Goal: Task Accomplishment & Management: Complete application form

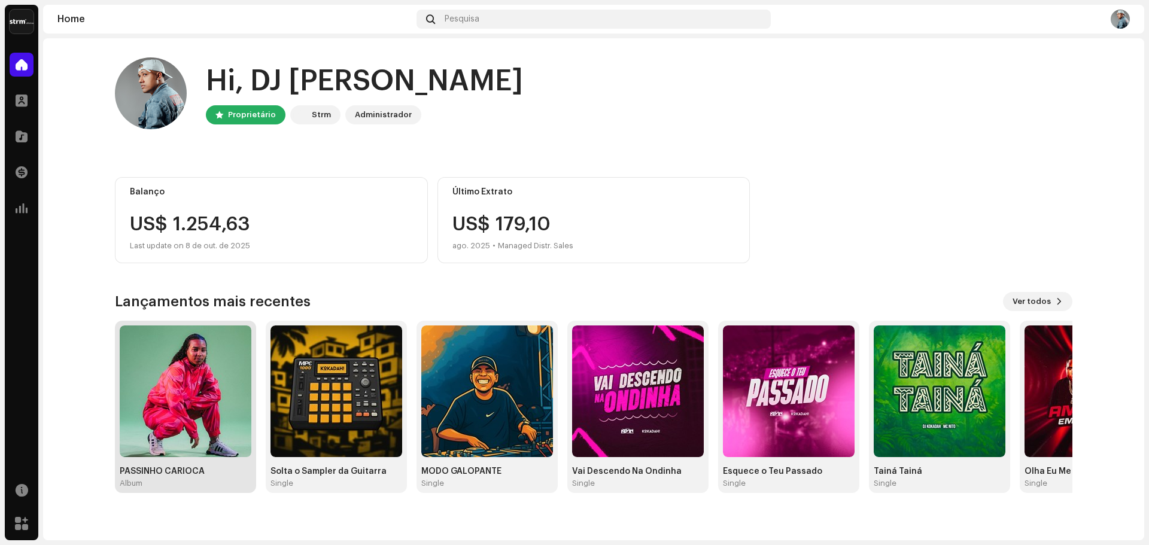
click at [188, 431] on img at bounding box center [186, 391] width 132 height 132
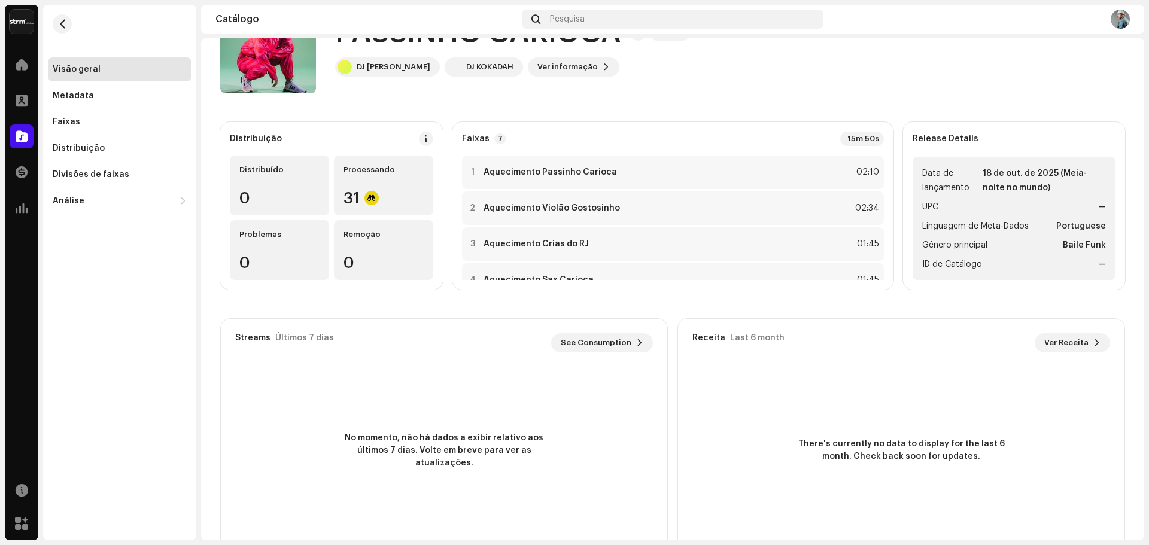
click at [802, 74] on div "PASSINHO CARIOCA Álbum DJ [PERSON_NAME] DJ KOKADAH Ver informação" at bounding box center [634, 46] width 828 height 96
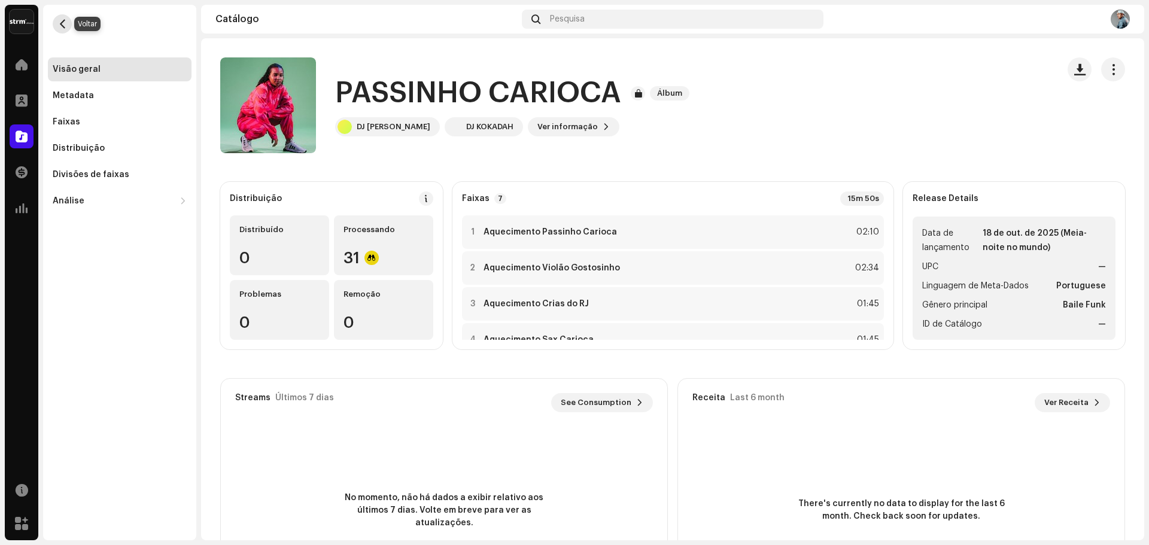
click at [61, 21] on span "button" at bounding box center [62, 24] width 9 height 10
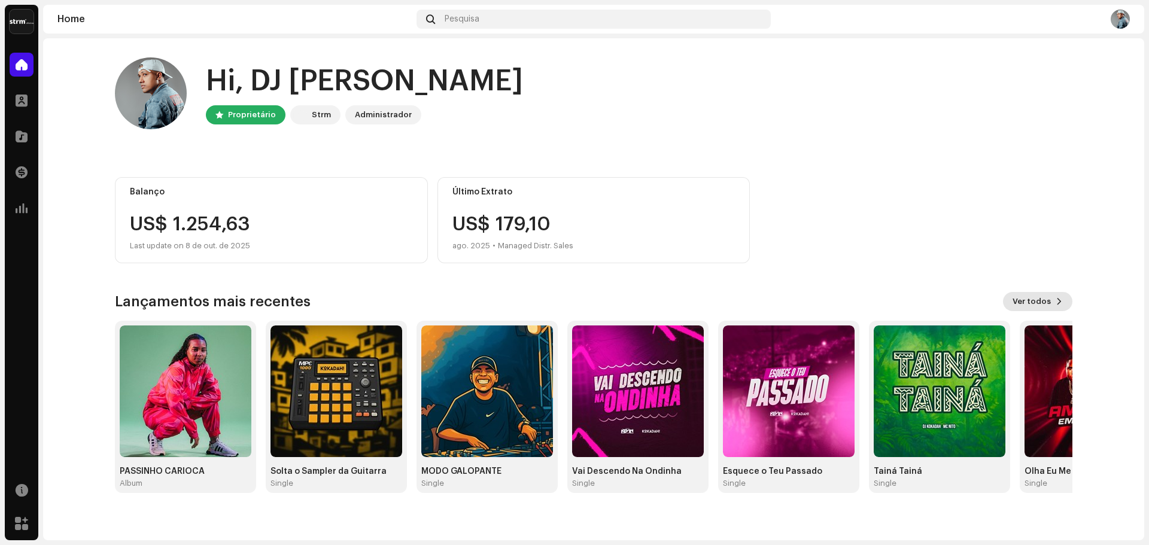
click at [1033, 300] on span "Ver todos" at bounding box center [1031, 302] width 38 height 24
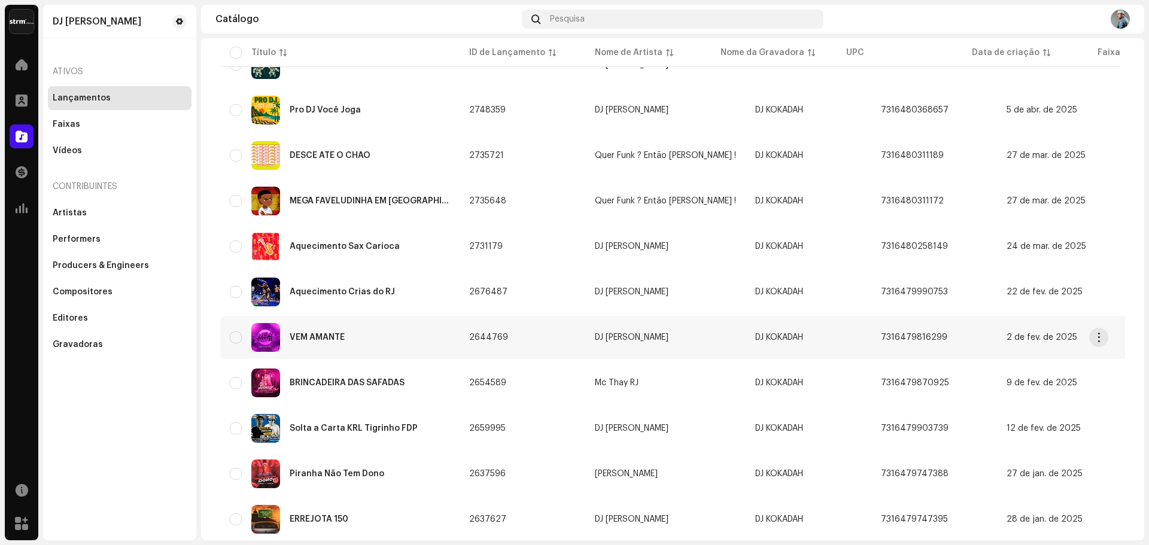
scroll to position [774, 0]
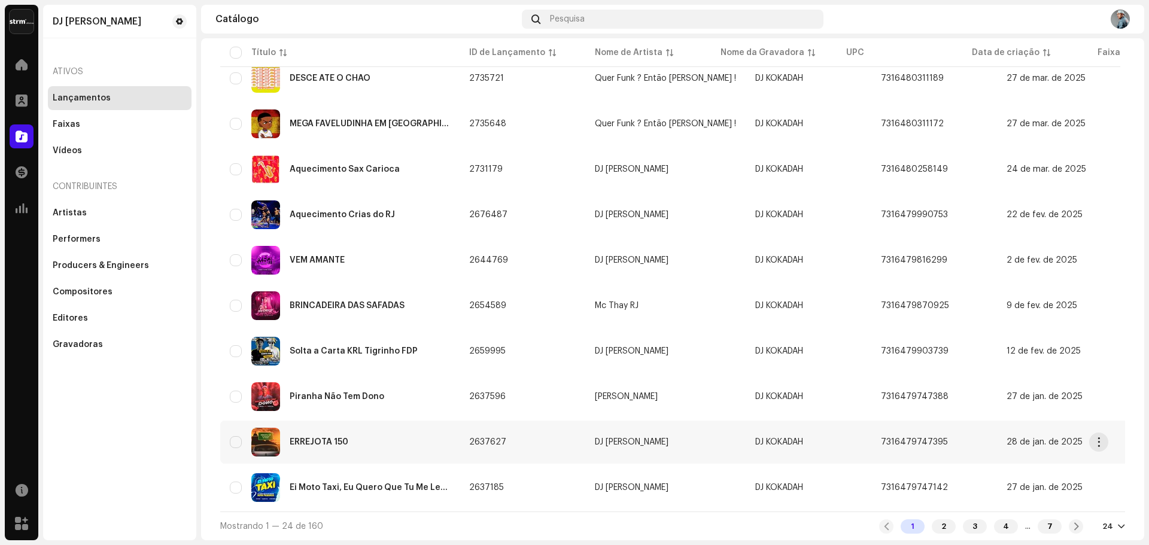
click at [331, 438] on div "ERREJOTA 150" at bounding box center [319, 442] width 59 height 8
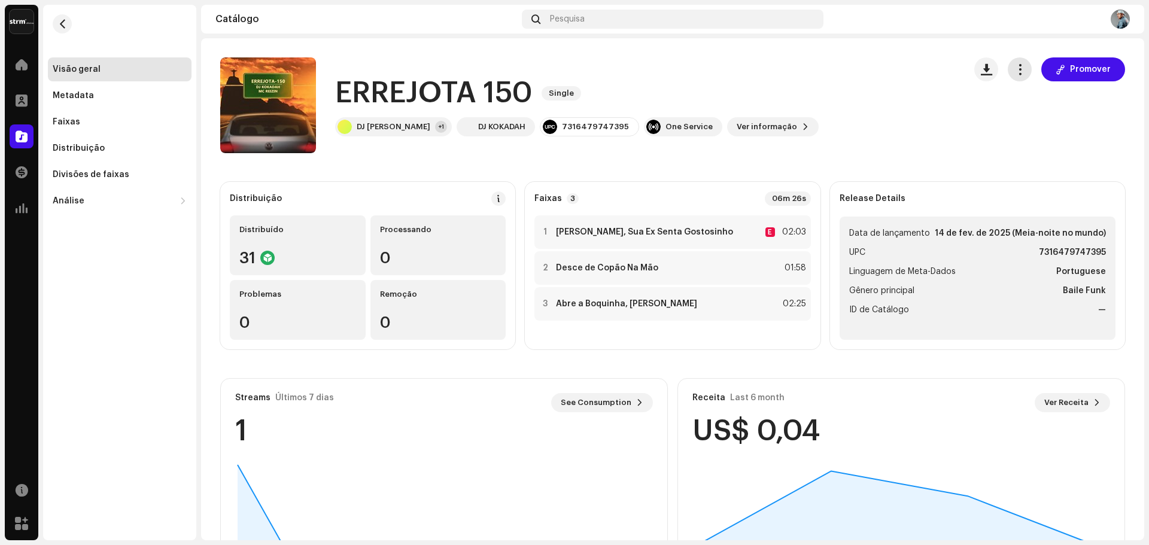
click at [1014, 69] on span "button" at bounding box center [1019, 70] width 11 height 10
click at [1028, 124] on span "Editar" at bounding box center [1024, 123] width 25 height 10
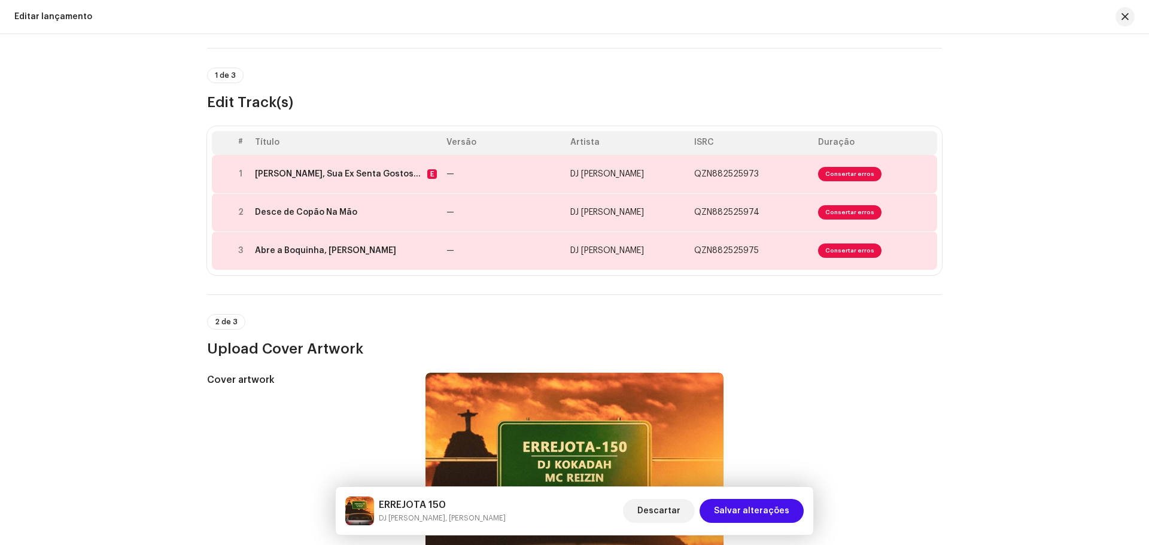
scroll to position [60, 0]
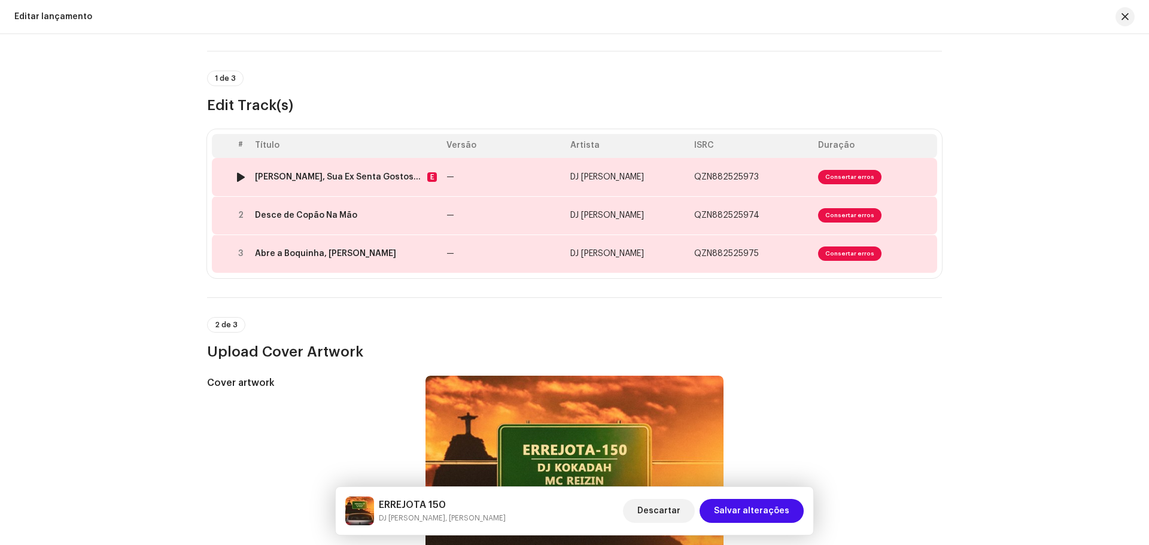
click at [829, 172] on span "Consertar erros" at bounding box center [849, 177] width 63 height 14
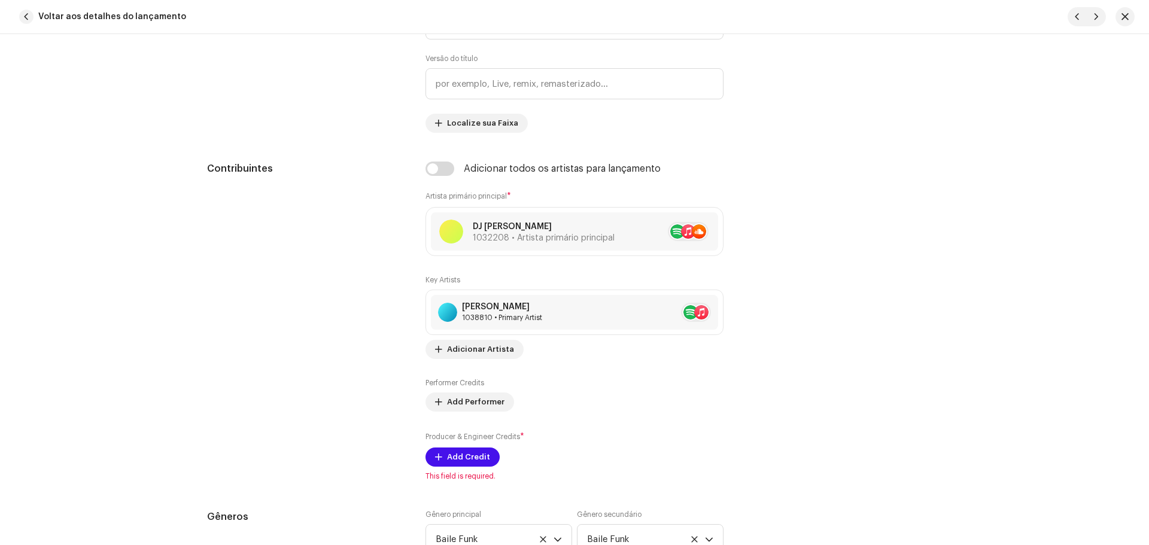
scroll to position [669, 0]
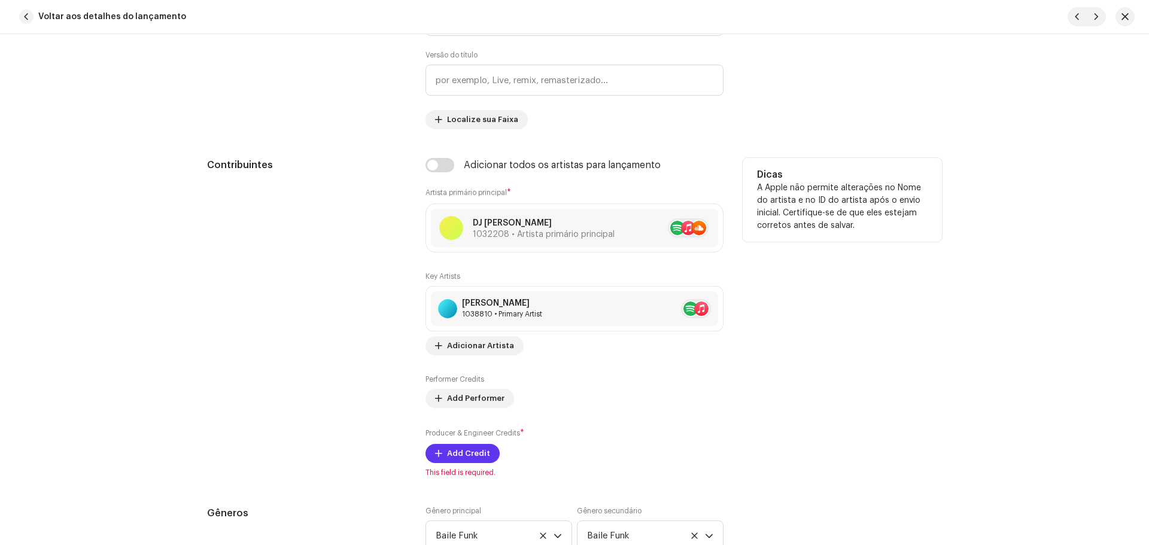
click at [462, 456] on span "Add Credit" at bounding box center [468, 454] width 43 height 24
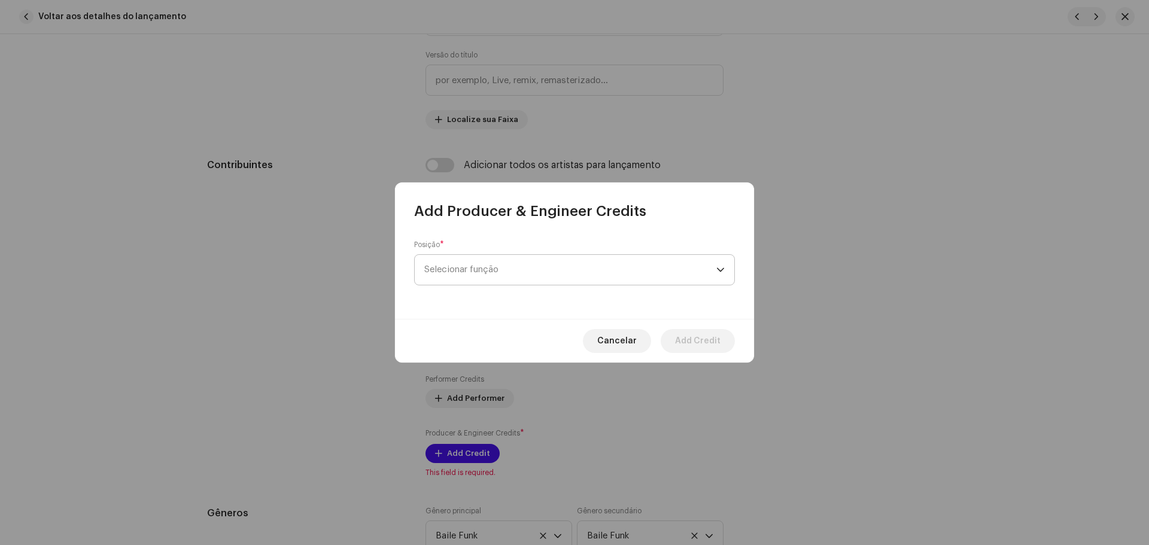
click at [481, 259] on span "Selecionar função" at bounding box center [570, 270] width 292 height 30
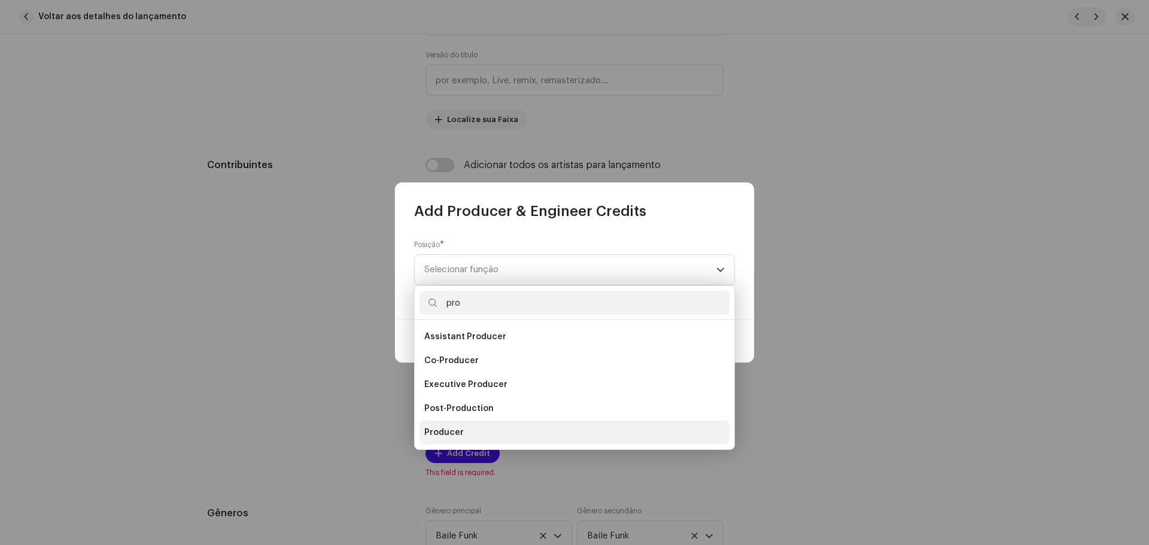
type input "pro"
click at [458, 434] on span "Producer" at bounding box center [443, 433] width 39 height 12
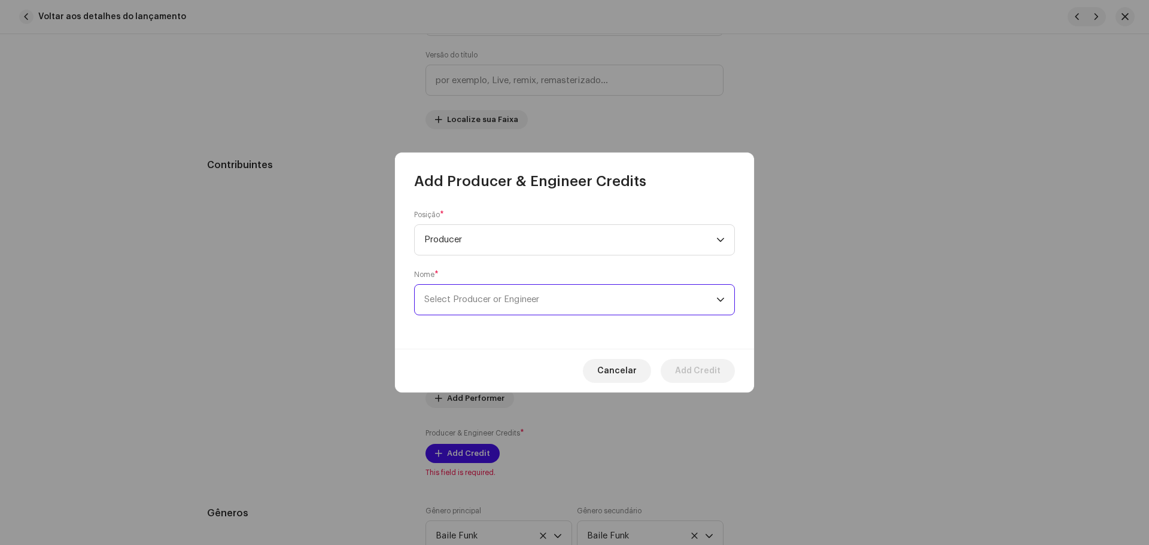
click at [485, 299] on span "Select Producer or Engineer" at bounding box center [481, 299] width 115 height 9
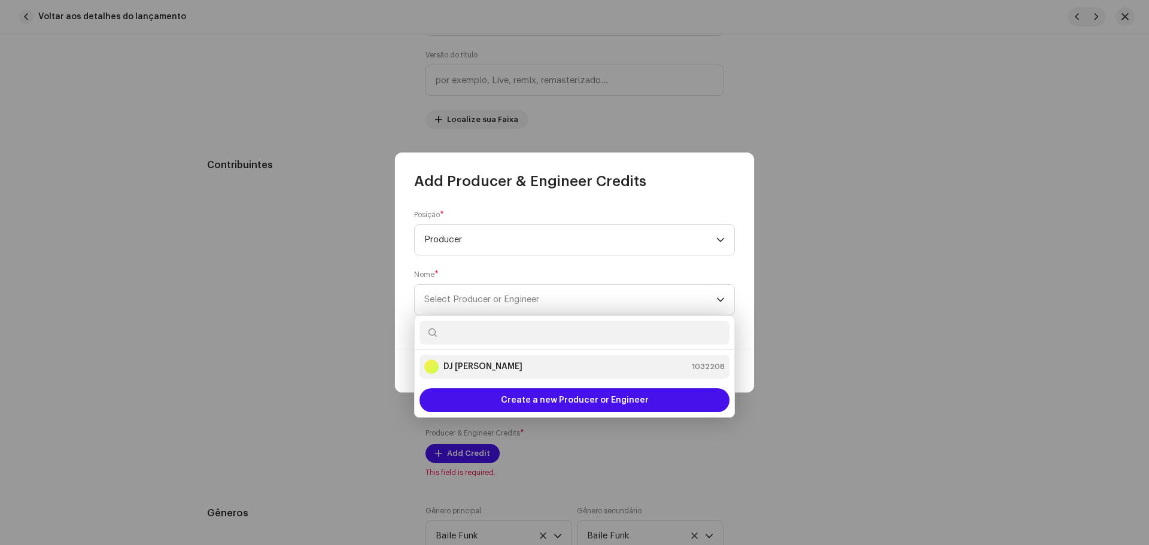
click at [507, 370] on div "DJ Kokadah 1032208" at bounding box center [574, 367] width 300 height 14
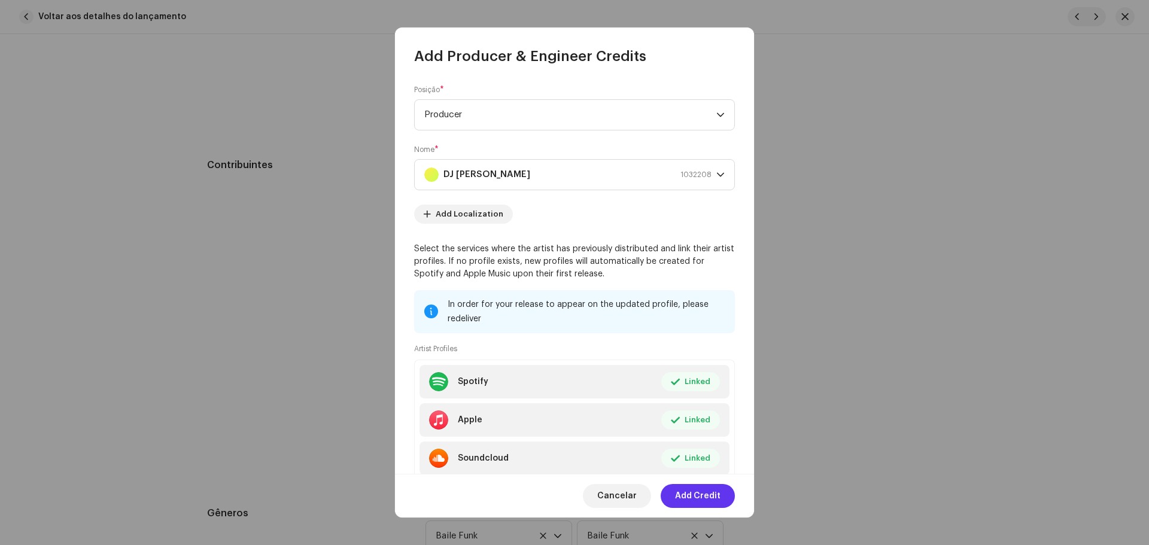
click at [719, 495] on span "Add Credit" at bounding box center [697, 496] width 45 height 24
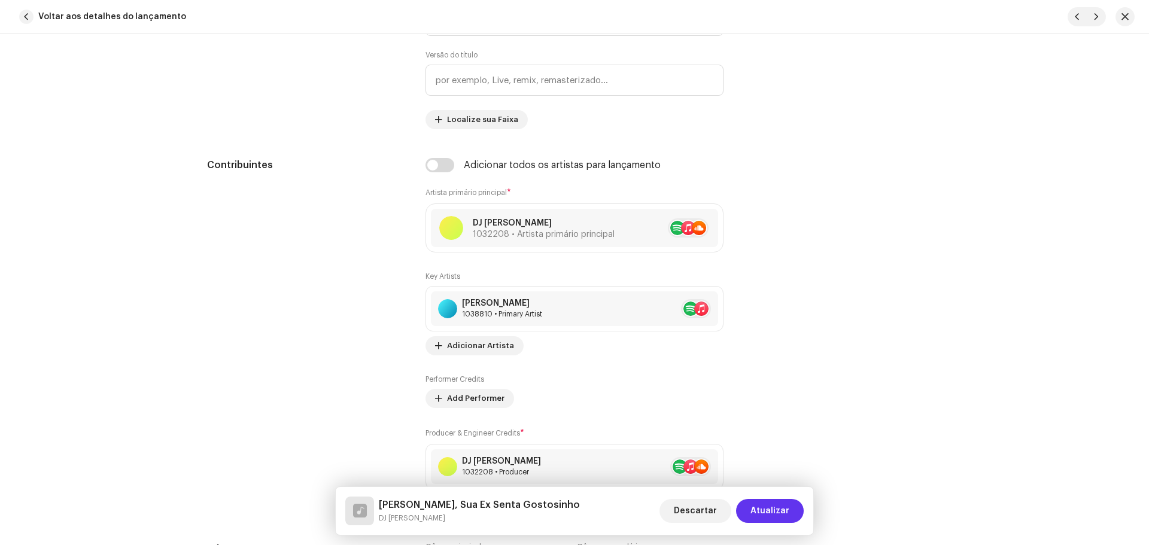
click at [775, 509] on span "Atualizar" at bounding box center [769, 511] width 39 height 24
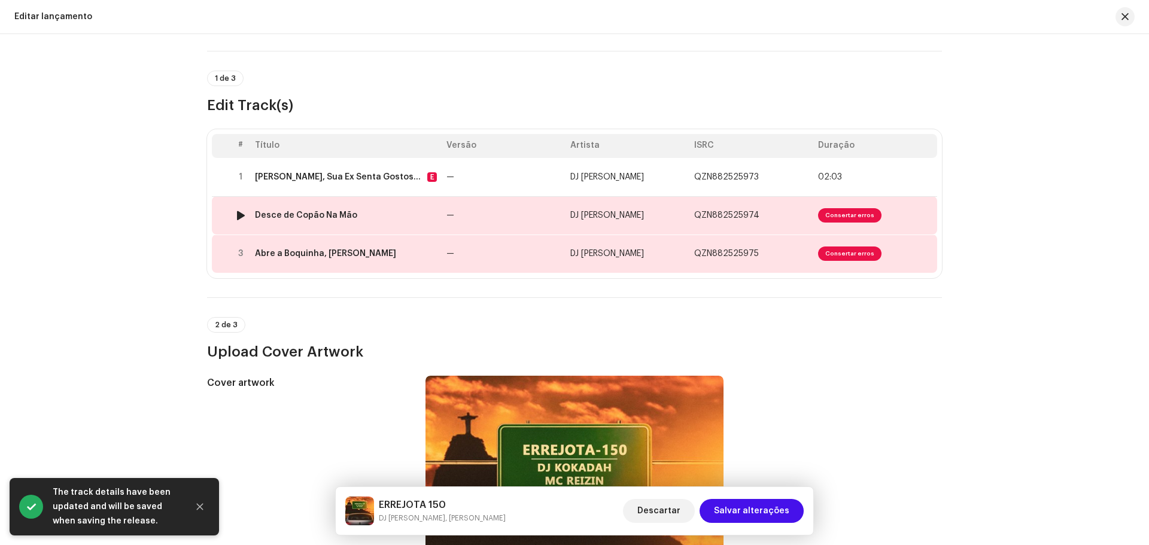
click at [836, 216] on span "Consertar erros" at bounding box center [849, 215] width 63 height 14
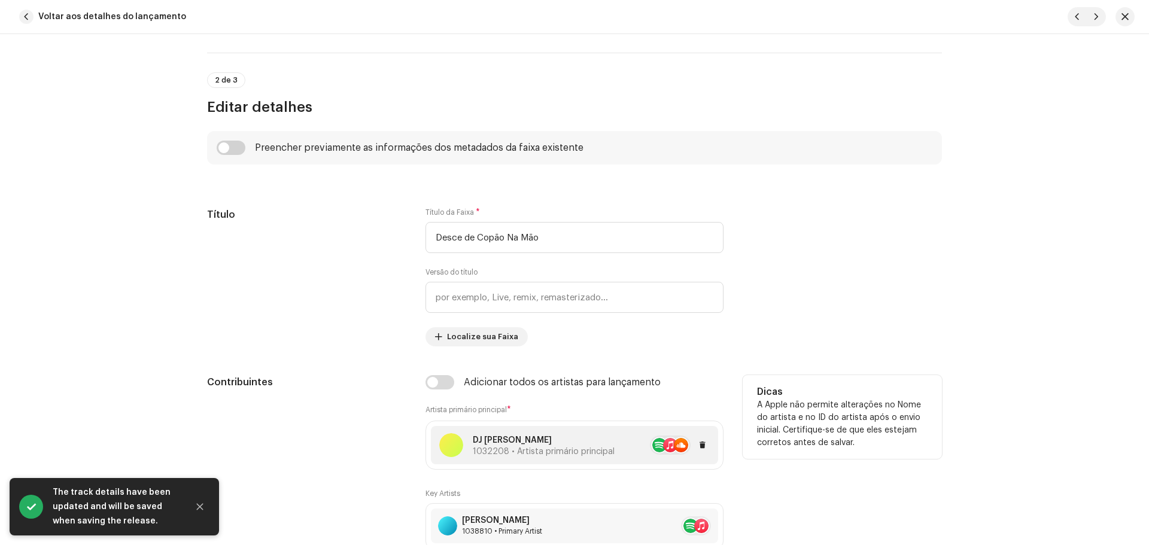
scroll to position [718, 0]
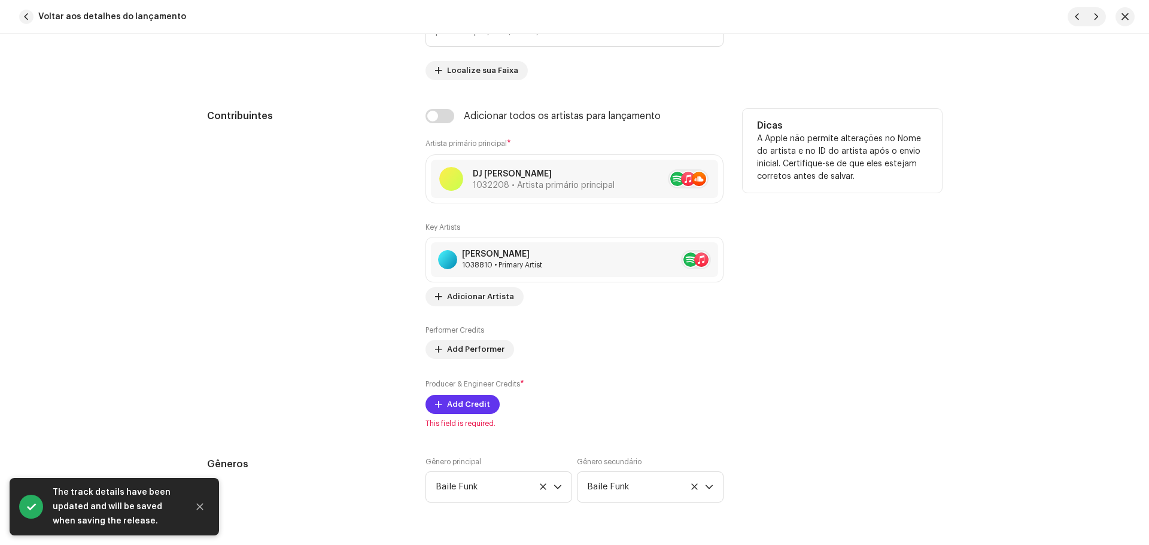
click at [466, 401] on span "Add Credit" at bounding box center [468, 404] width 43 height 24
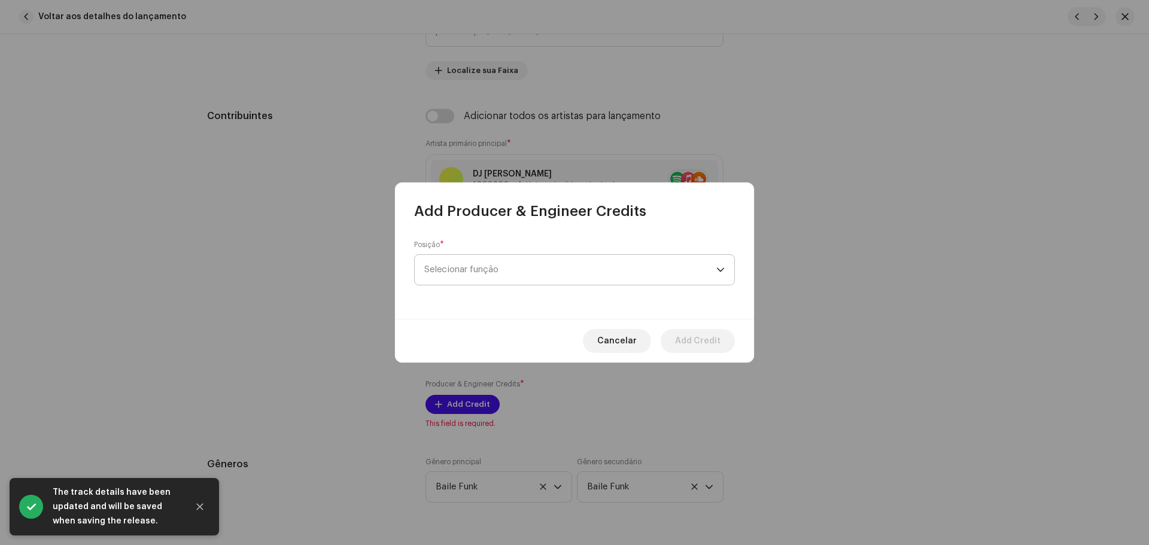
click at [482, 258] on span "Selecionar função" at bounding box center [570, 270] width 292 height 30
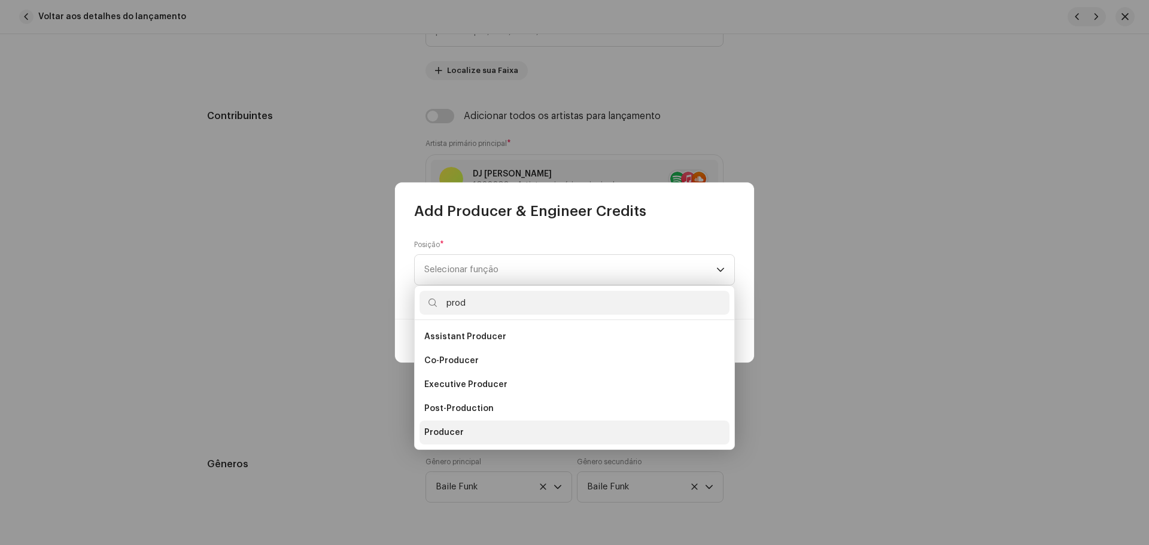
type input "prod"
click at [462, 428] on li "Producer" at bounding box center [574, 433] width 310 height 24
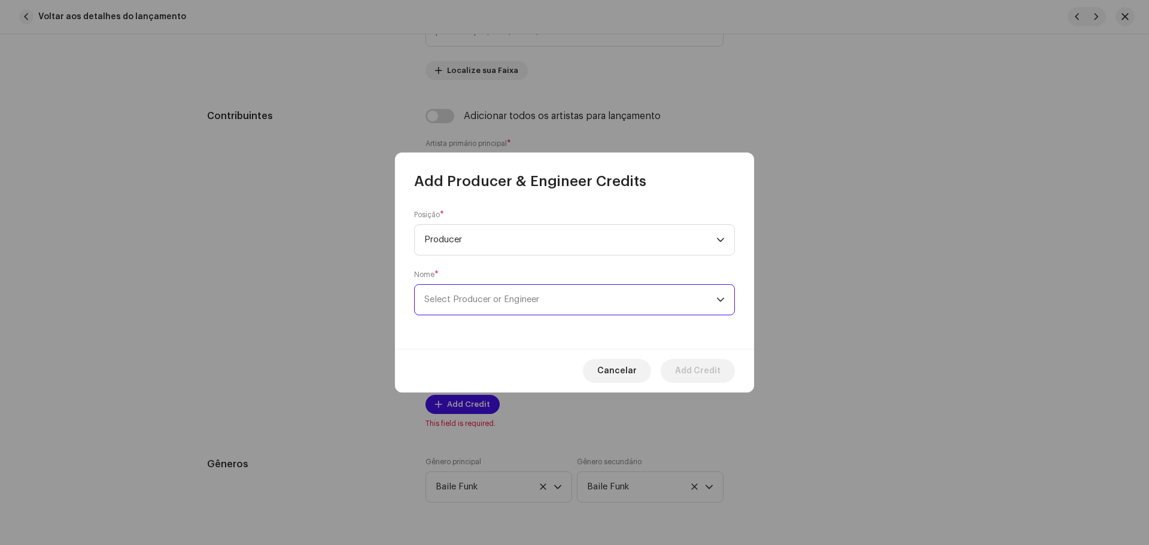
click at [495, 292] on span "Select Producer or Engineer" at bounding box center [570, 300] width 292 height 30
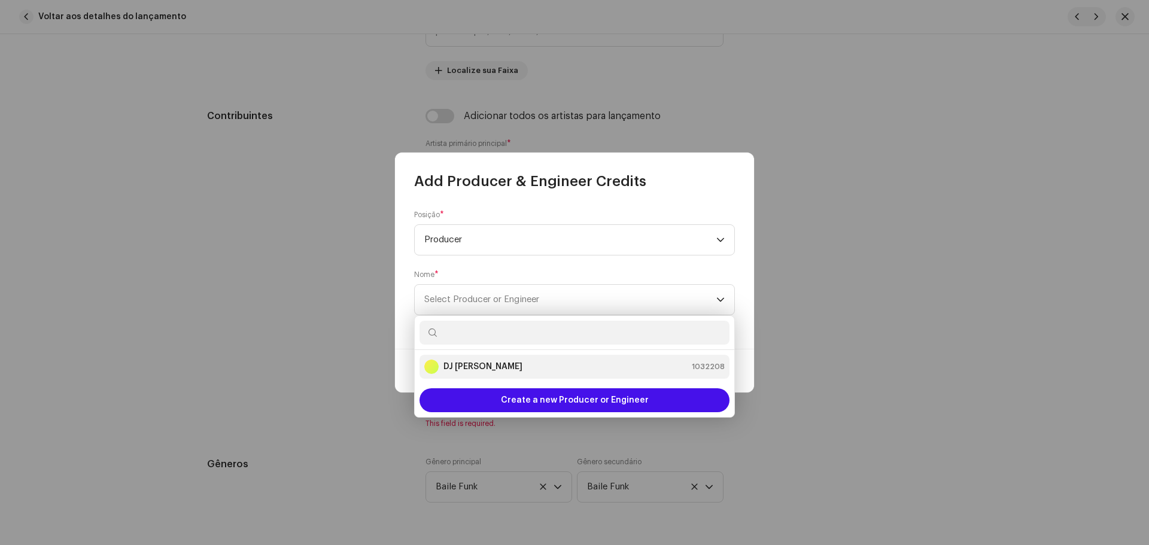
click at [496, 367] on div "DJ Kokadah 1032208" at bounding box center [574, 367] width 300 height 14
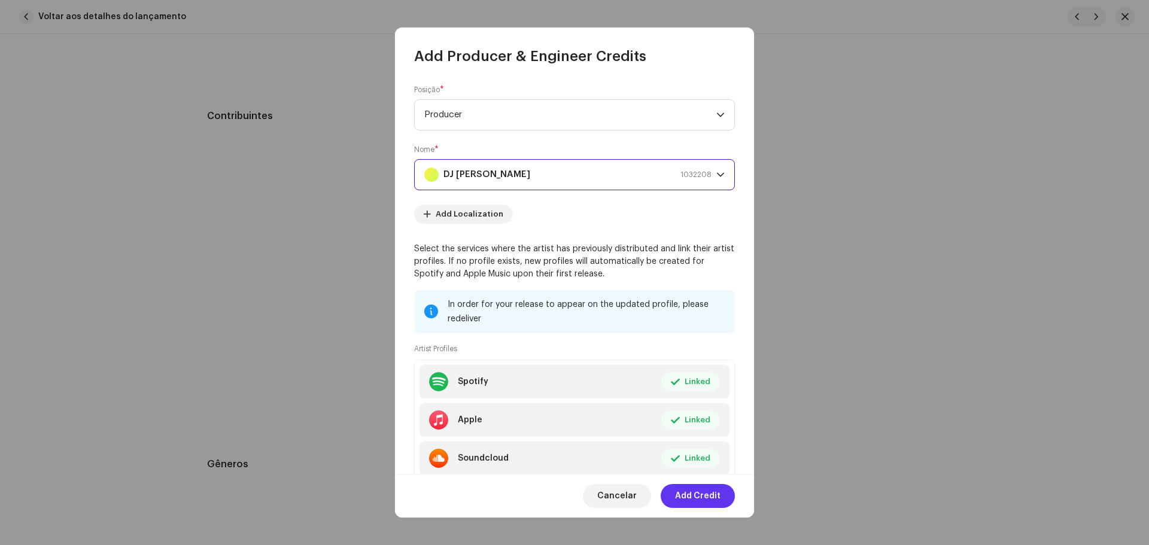
click at [705, 500] on span "Add Credit" at bounding box center [697, 496] width 45 height 24
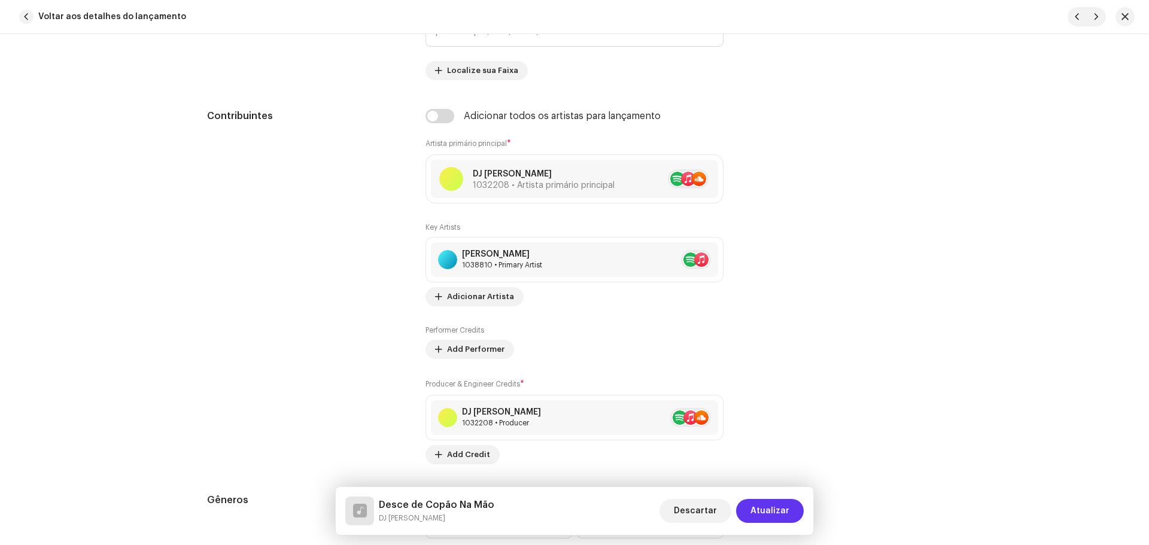
click at [798, 515] on button "Atualizar" at bounding box center [770, 511] width 68 height 24
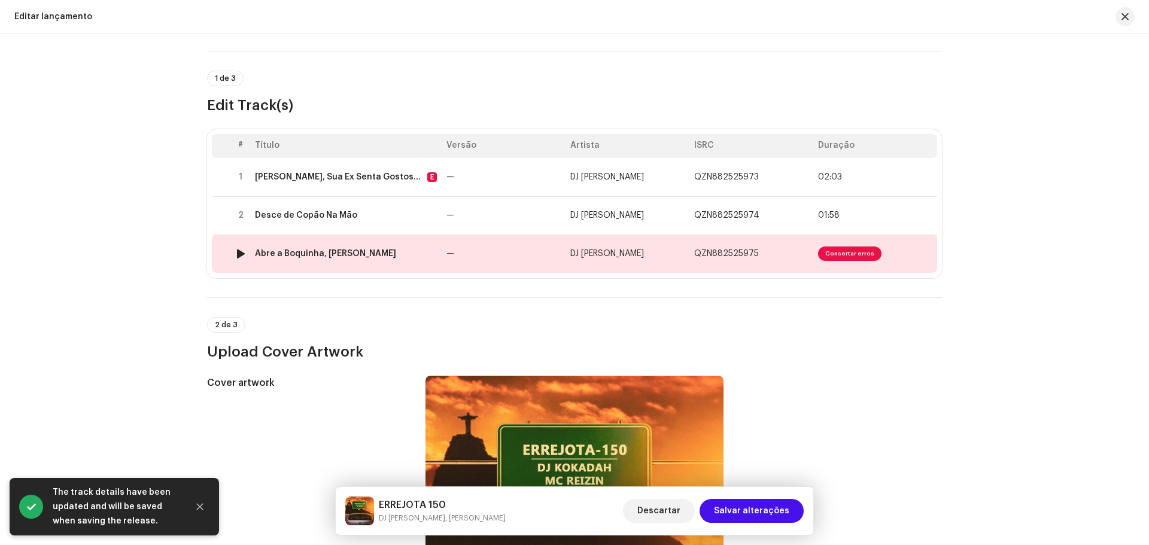
click at [866, 252] on span "Consertar erros" at bounding box center [849, 253] width 63 height 14
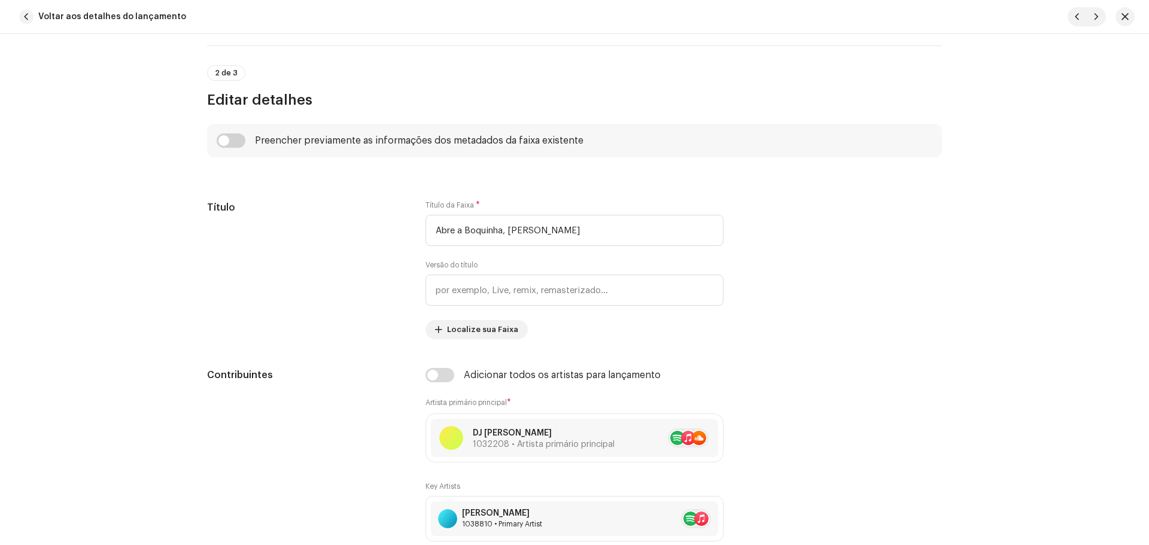
scroll to position [598, 0]
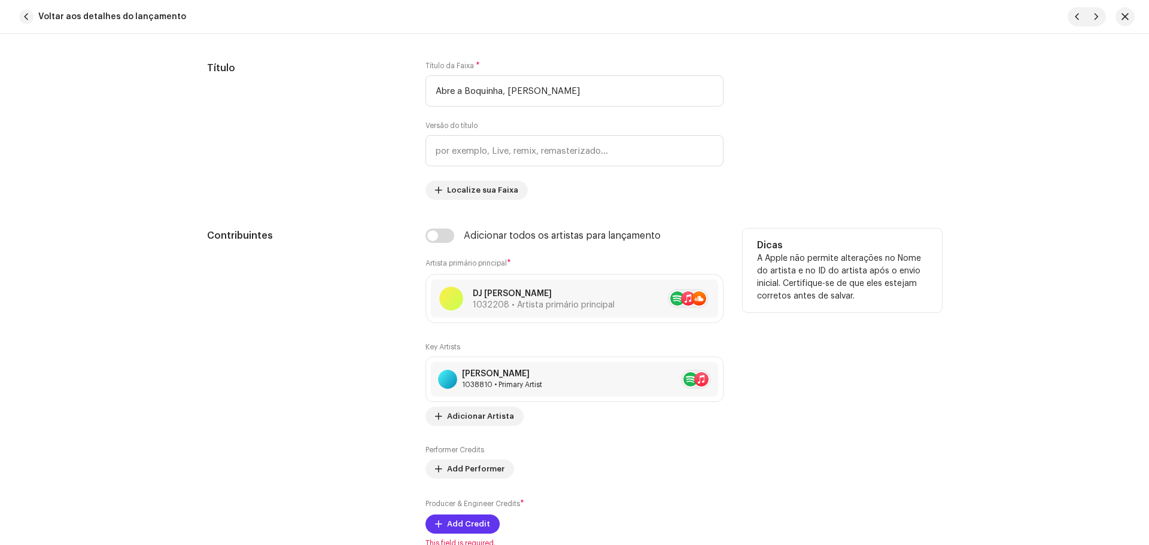
click at [470, 531] on span "Add Credit" at bounding box center [468, 524] width 43 height 24
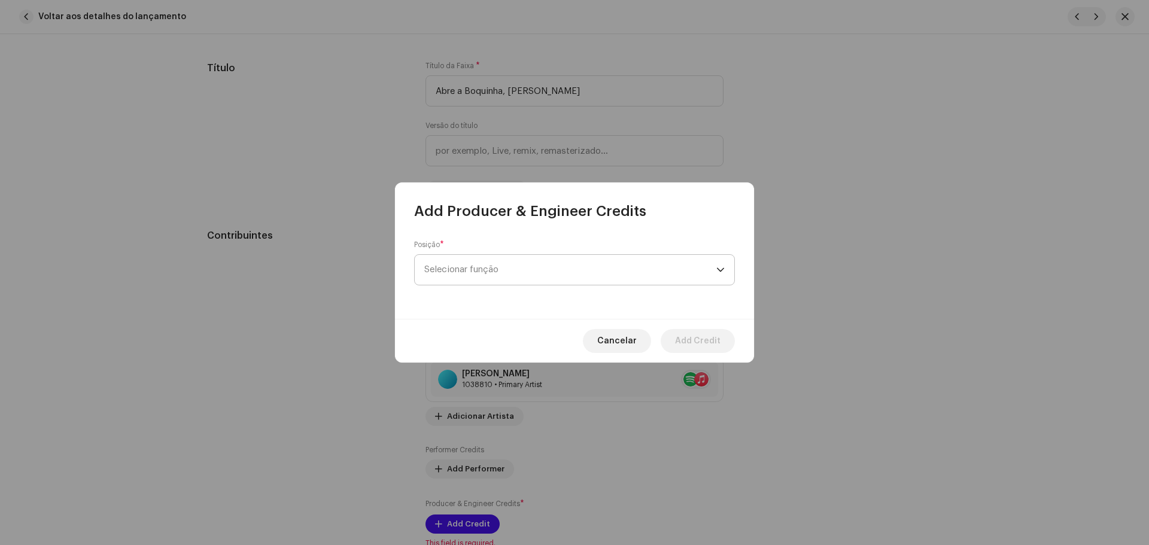
click at [497, 279] on span "Selecionar função" at bounding box center [570, 270] width 292 height 30
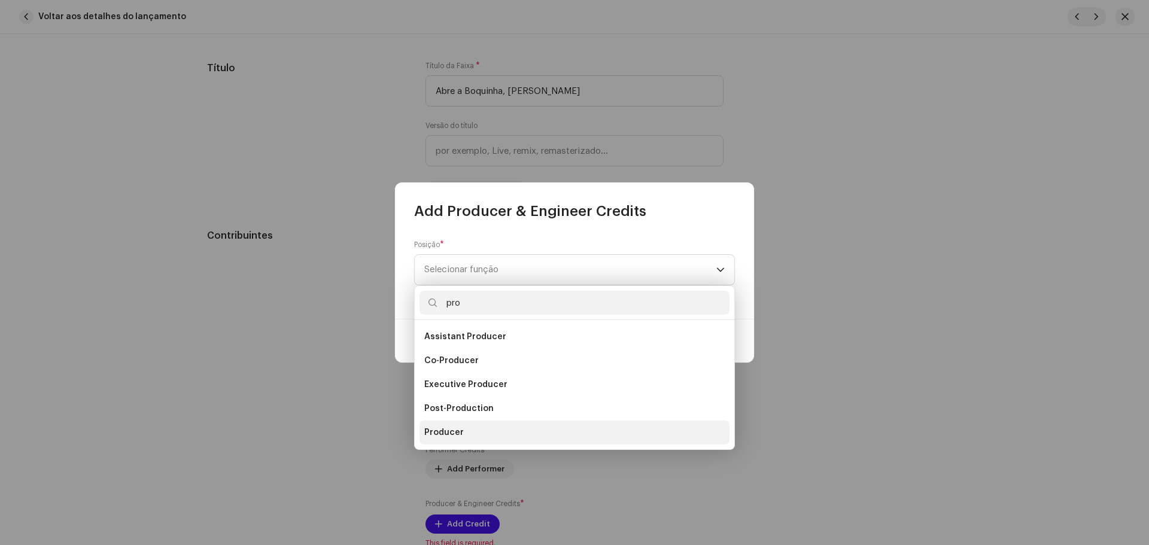
type input "pro"
click at [479, 428] on li "Producer" at bounding box center [574, 433] width 310 height 24
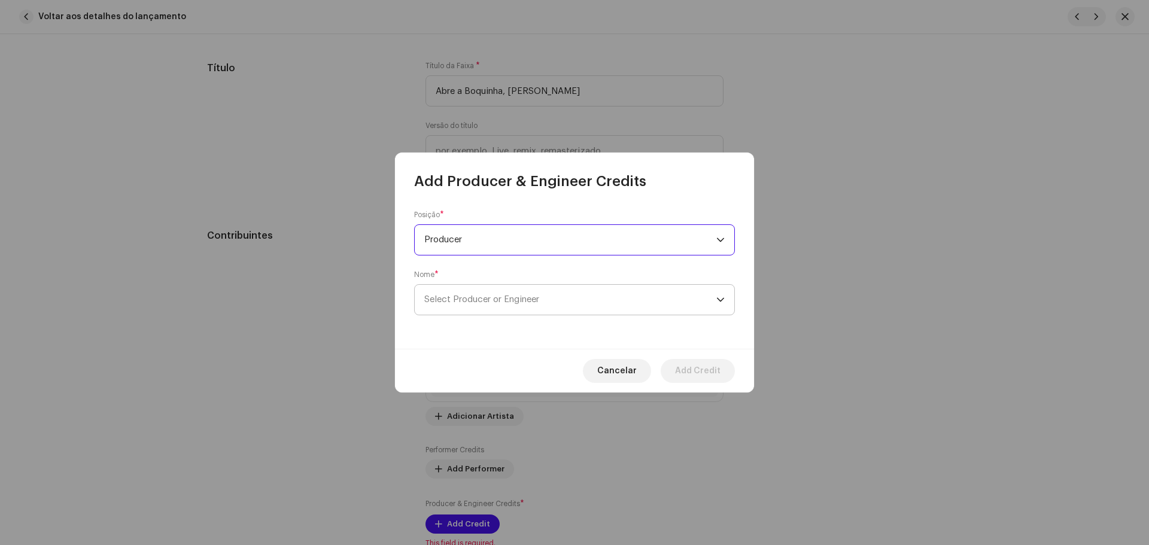
click at [527, 292] on span "Select Producer or Engineer" at bounding box center [570, 300] width 292 height 30
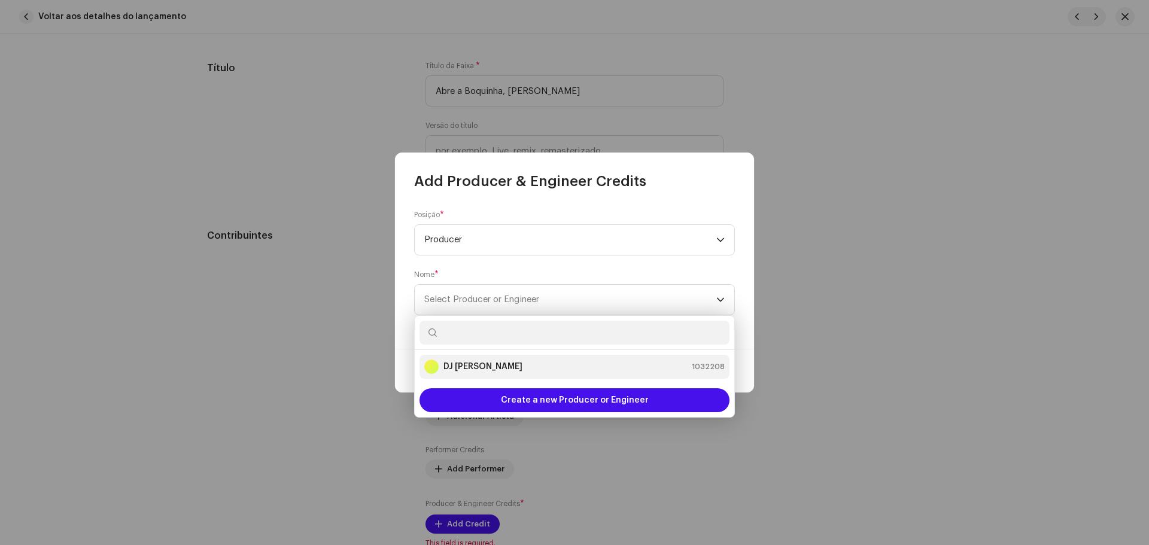
click at [528, 361] on div "DJ Kokadah 1032208" at bounding box center [574, 367] width 300 height 14
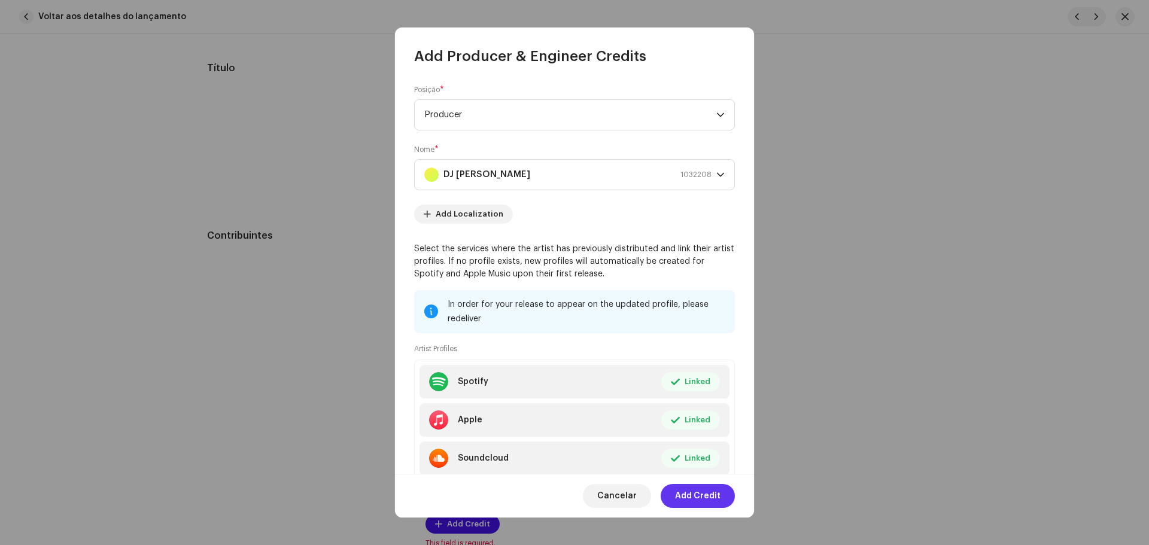
click at [726, 499] on button "Add Credit" at bounding box center [698, 496] width 74 height 24
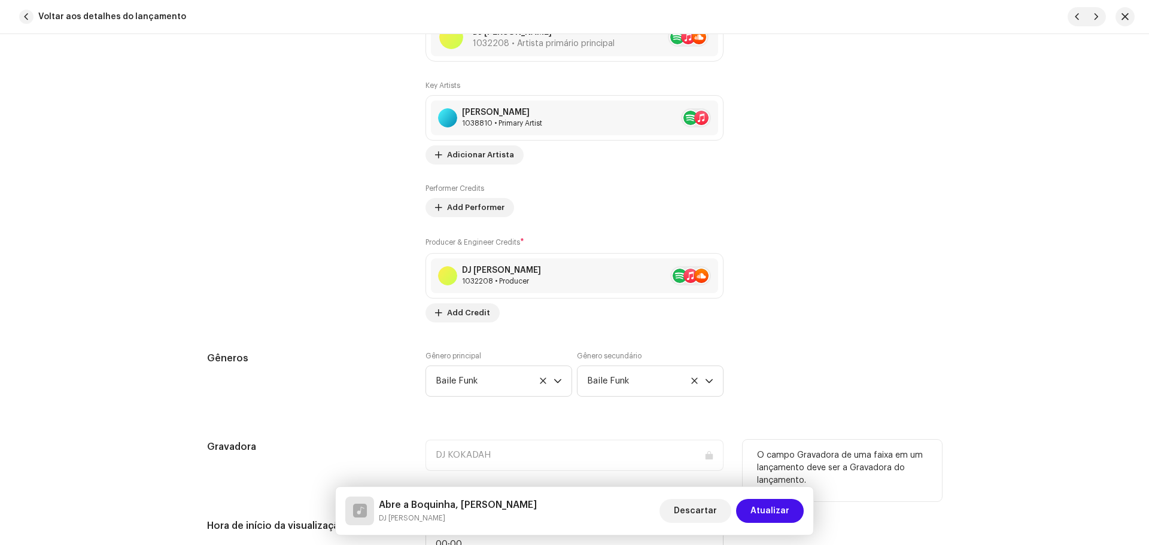
scroll to position [897, 0]
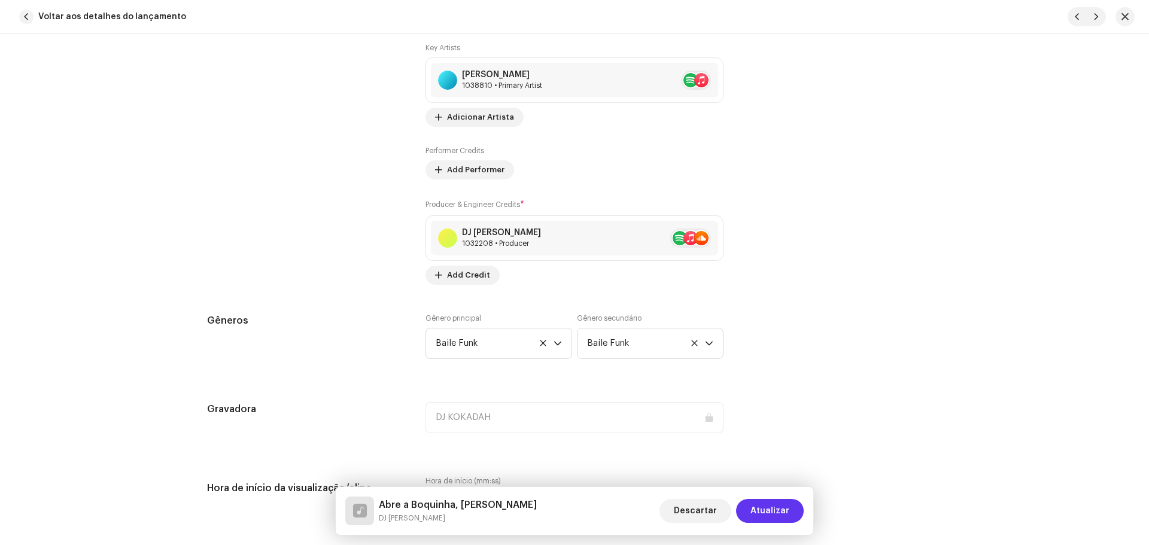
click at [793, 512] on button "Atualizar" at bounding box center [770, 511] width 68 height 24
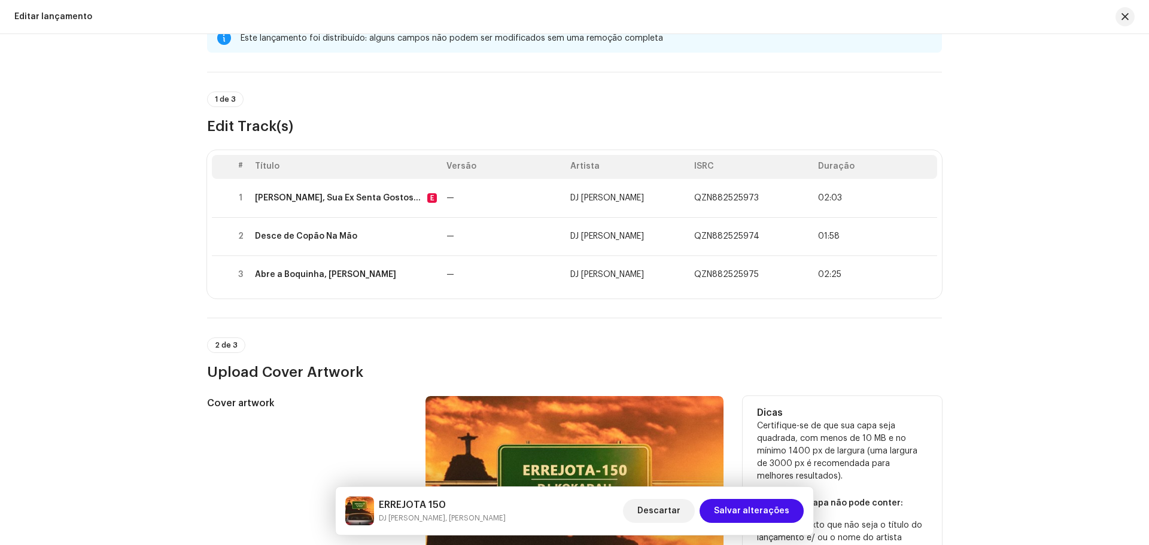
scroll to position [0, 0]
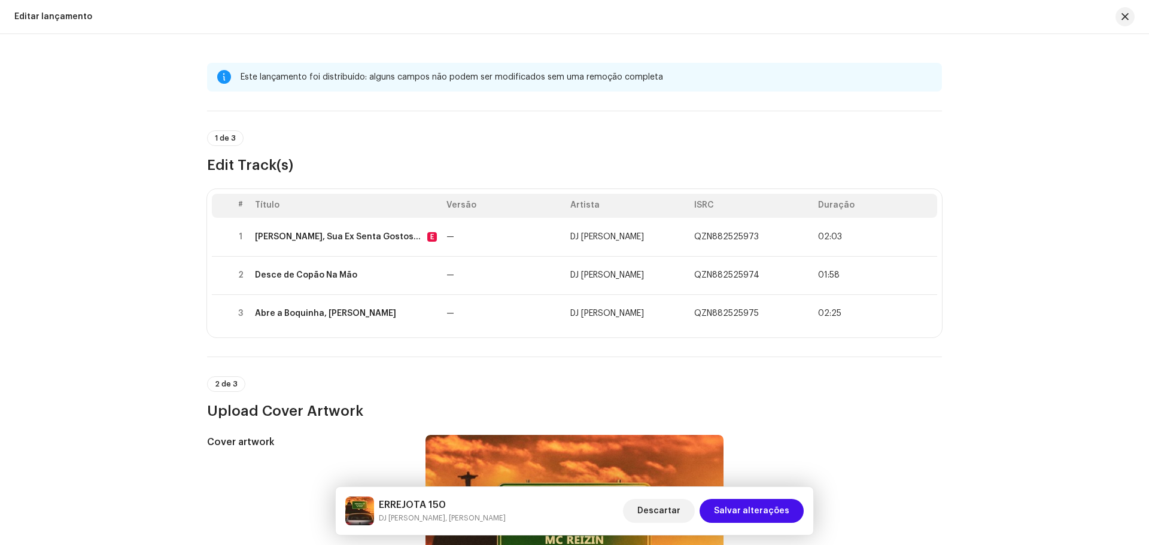
click at [220, 81] on div at bounding box center [224, 77] width 14 height 10
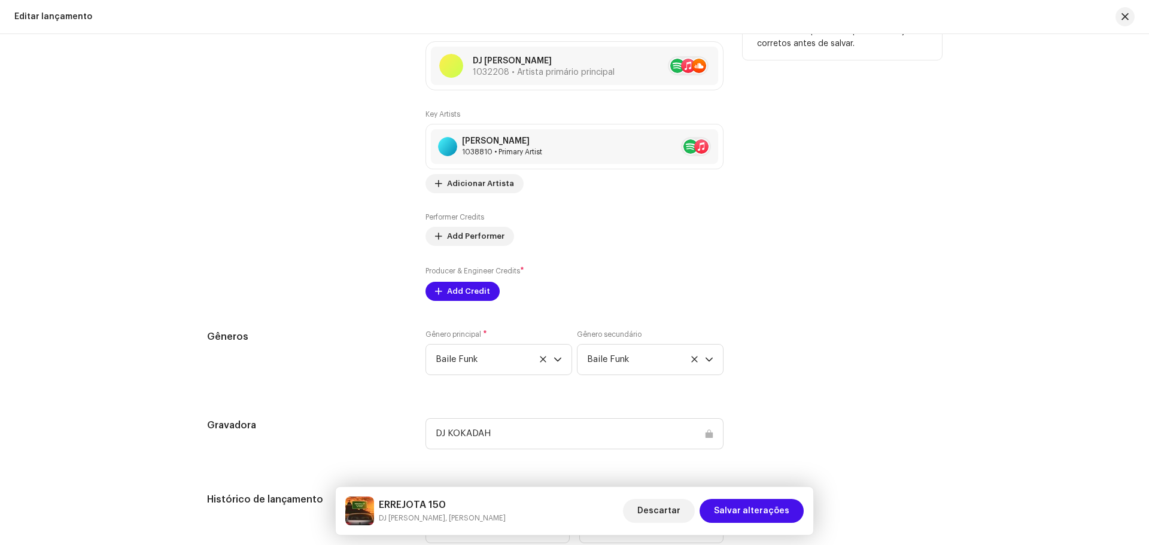
scroll to position [1183, 0]
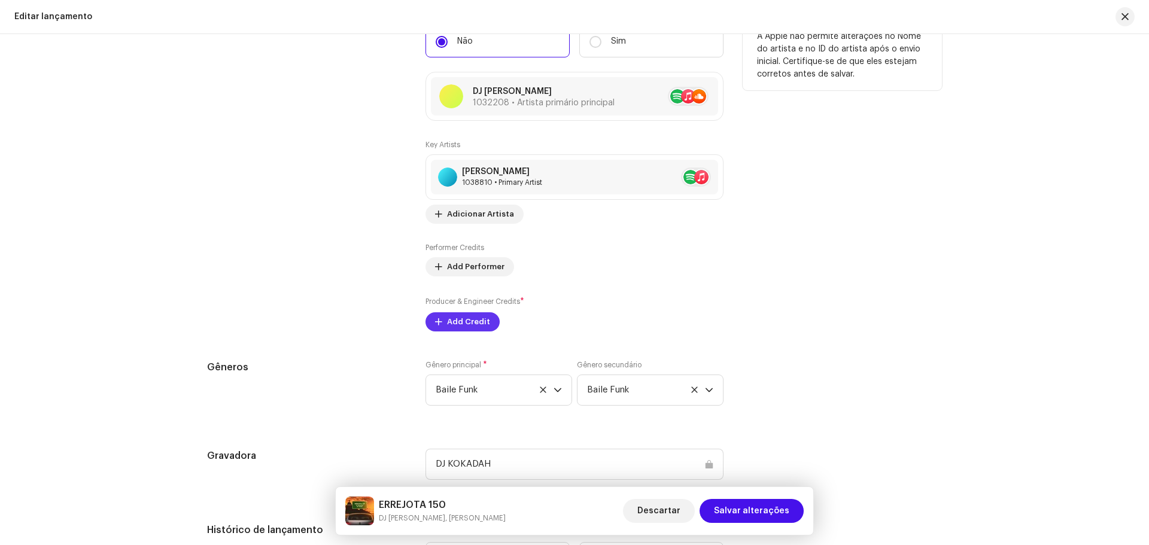
click at [473, 322] on span "Add Credit" at bounding box center [468, 322] width 43 height 24
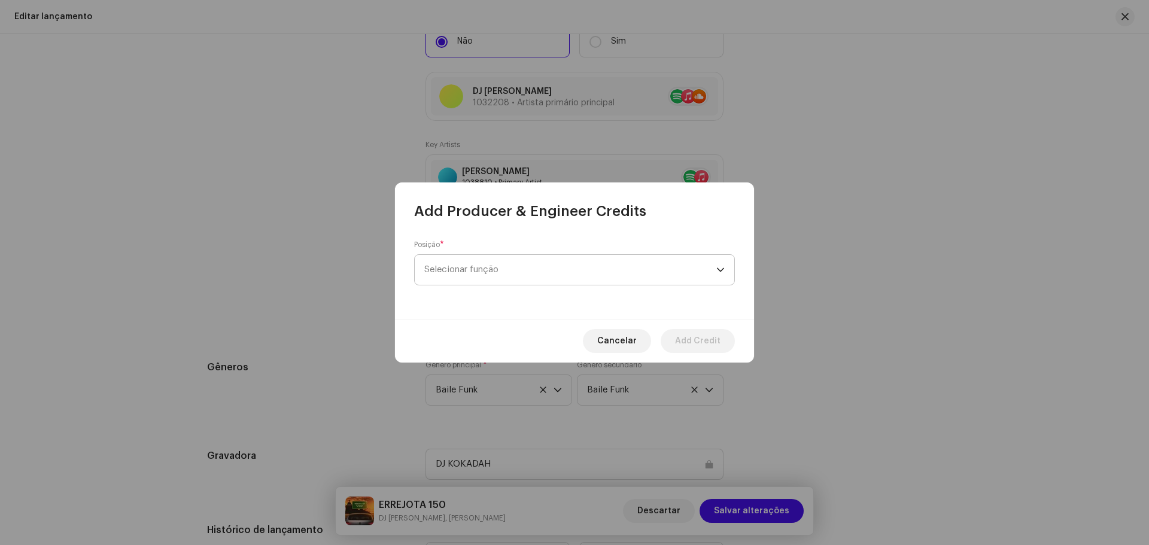
click at [506, 275] on span "Selecionar função" at bounding box center [570, 270] width 292 height 30
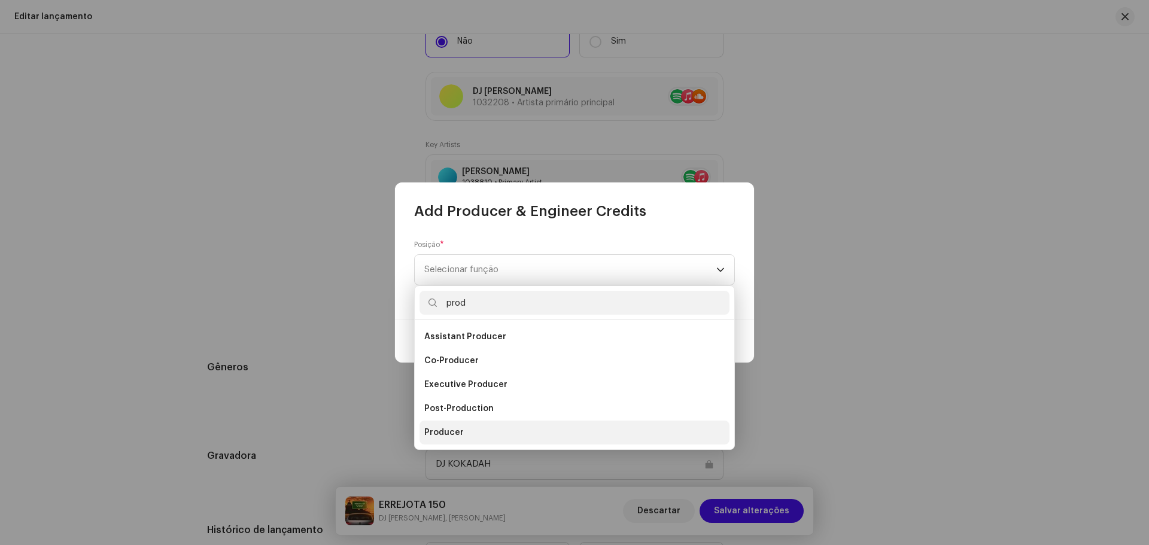
type input "prod"
click at [445, 444] on li "Producer" at bounding box center [574, 433] width 310 height 24
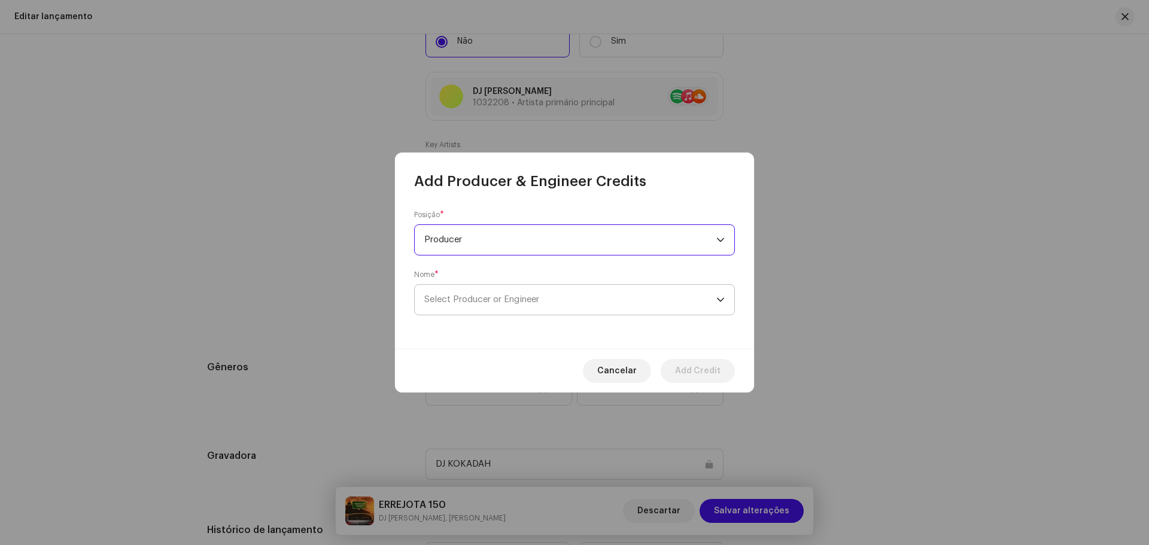
drag, startPoint x: 494, startPoint y: 276, endPoint x: 494, endPoint y: 296, distance: 19.7
click at [494, 283] on div "Nome * Select Producer or Engineer" at bounding box center [574, 292] width 321 height 45
click at [494, 296] on span "Select Producer or Engineer" at bounding box center [481, 299] width 115 height 9
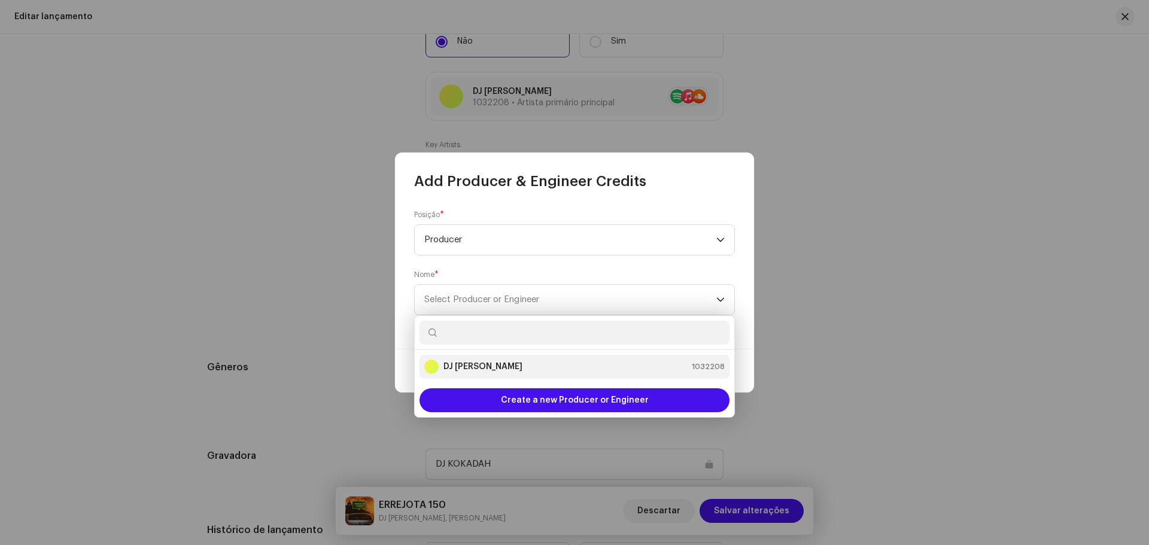
click at [501, 361] on div "DJ Kokadah 1032208" at bounding box center [574, 367] width 300 height 14
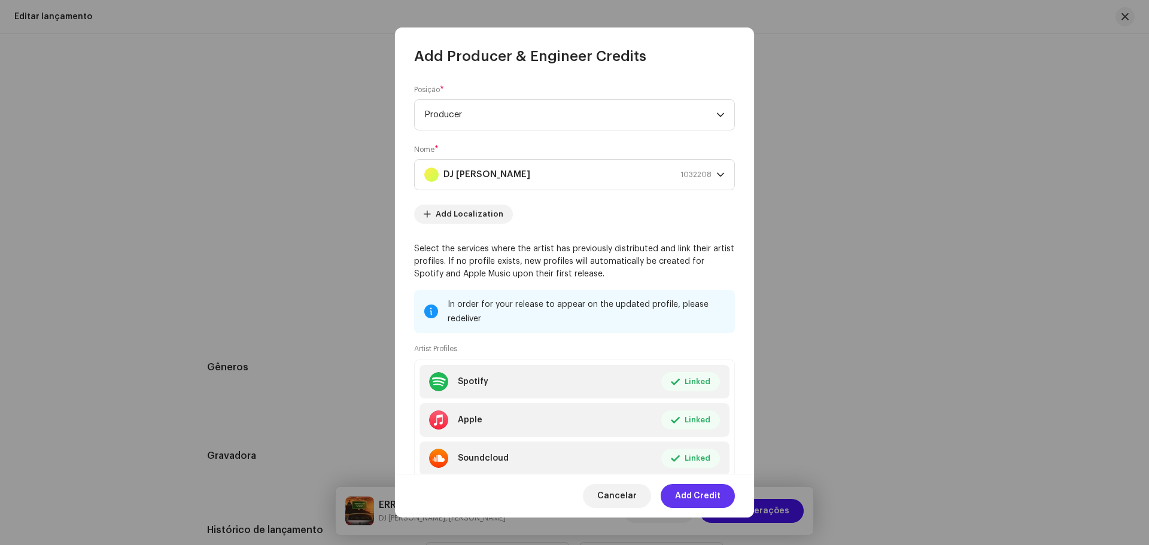
click at [710, 503] on span "Add Credit" at bounding box center [697, 496] width 45 height 24
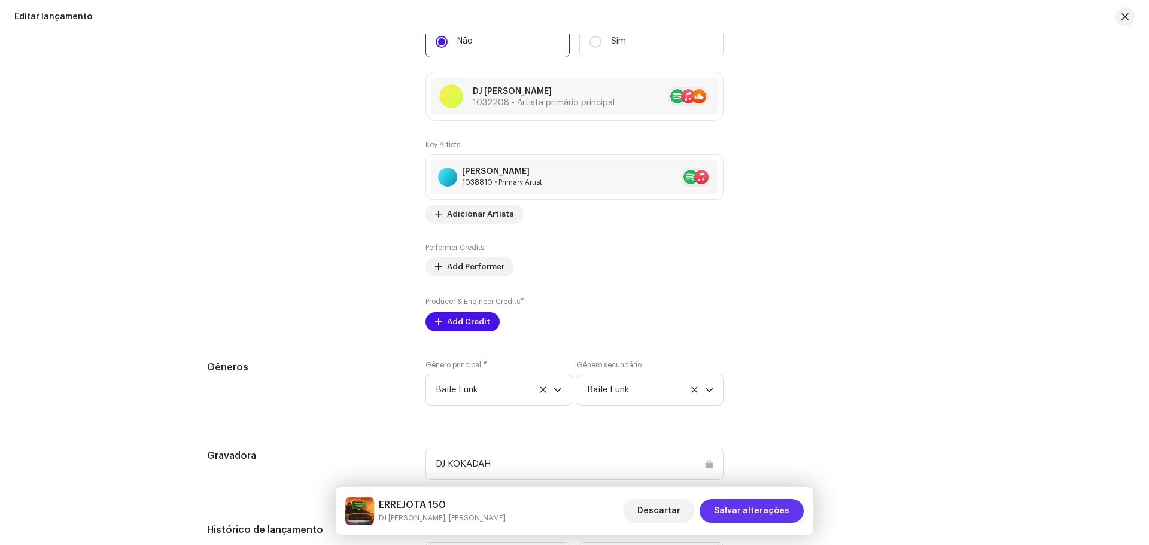
click at [764, 509] on span "Salvar alterações" at bounding box center [751, 511] width 75 height 24
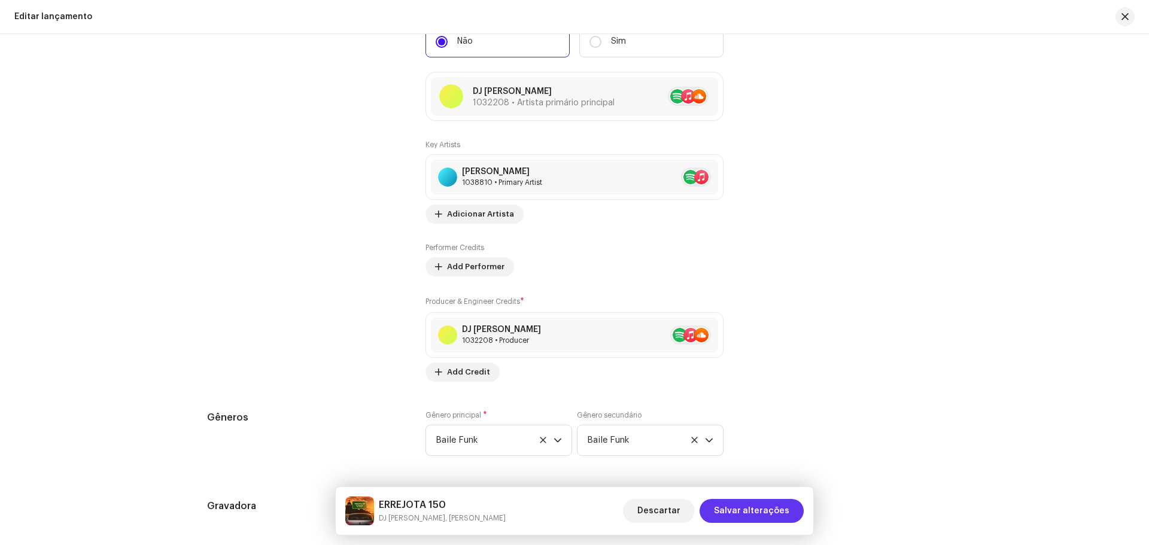
click at [763, 509] on span "Salvar alterações" at bounding box center [751, 511] width 75 height 24
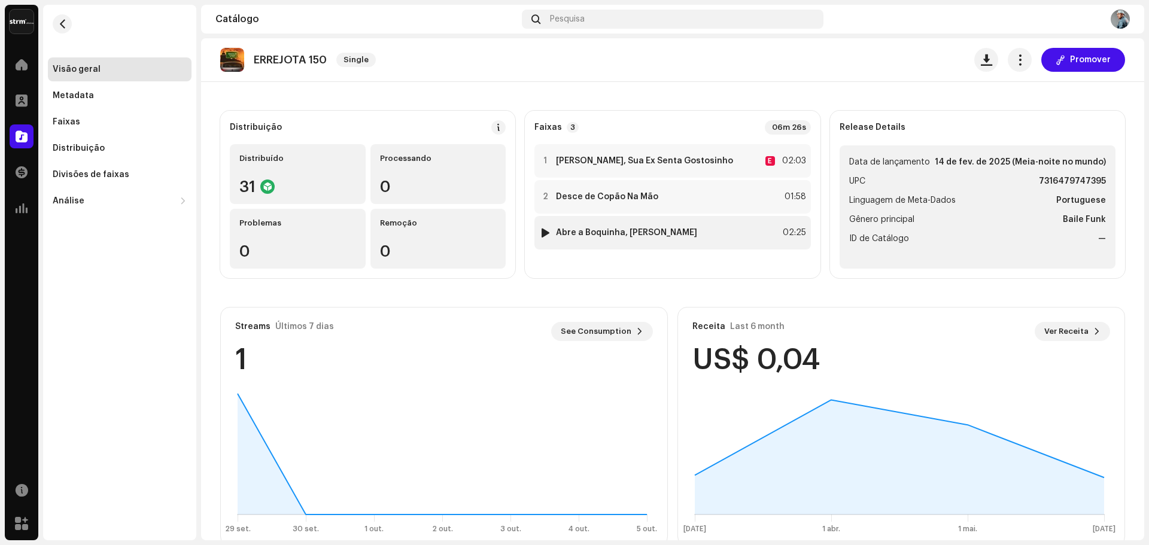
scroll to position [96, 0]
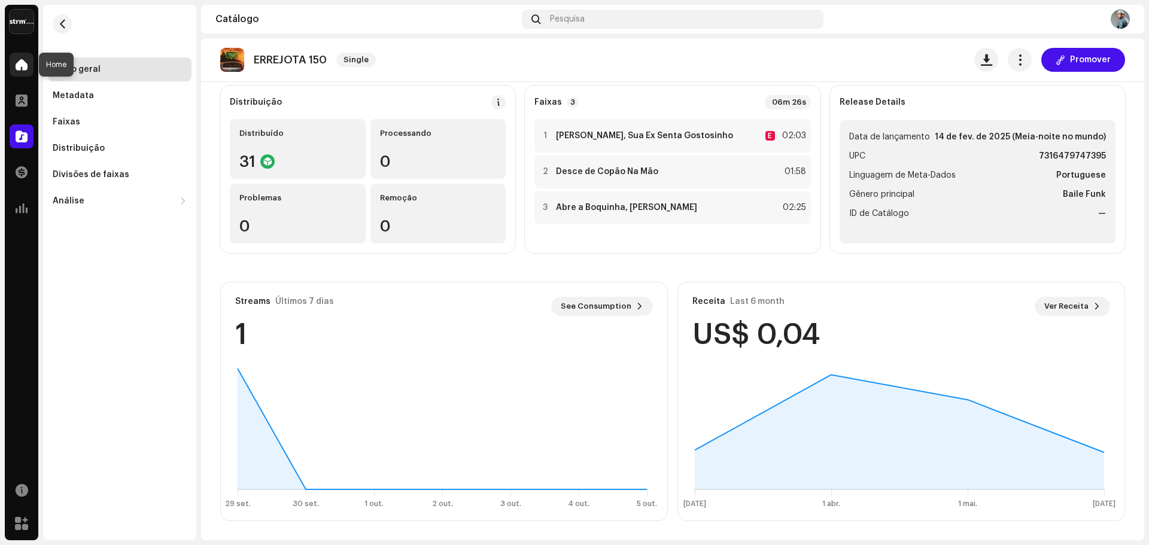
click at [28, 59] on div at bounding box center [22, 65] width 24 height 24
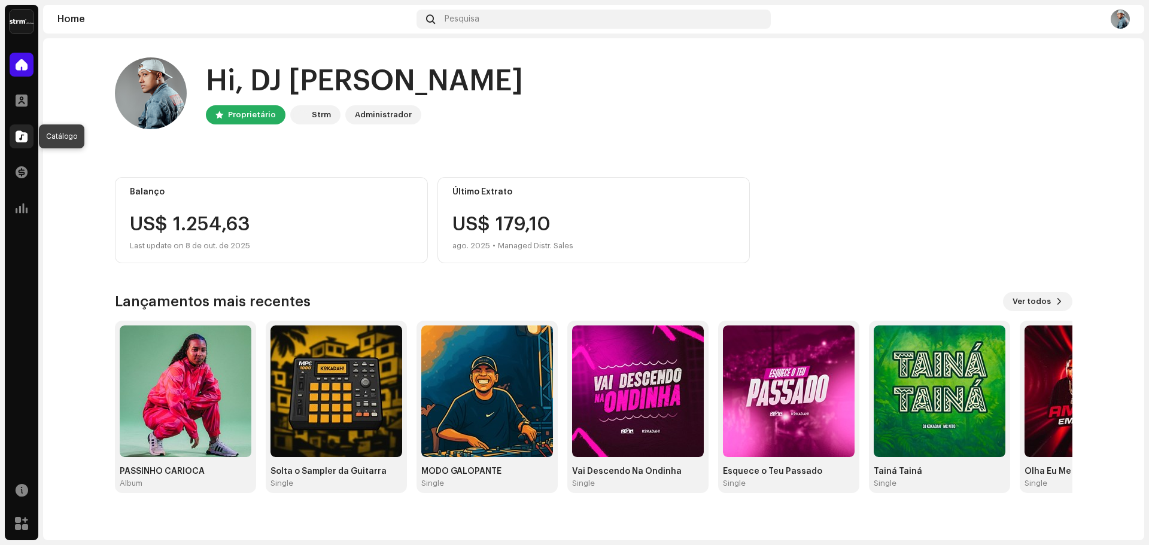
click at [19, 141] on span at bounding box center [22, 137] width 12 height 10
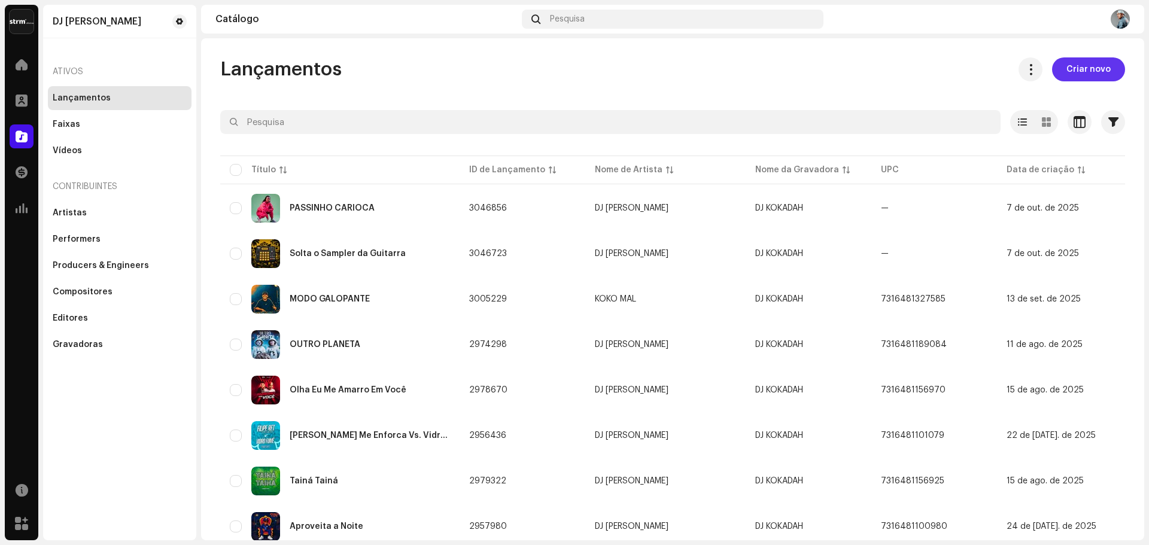
click at [1071, 71] on span "Criar novo" at bounding box center [1088, 69] width 44 height 24
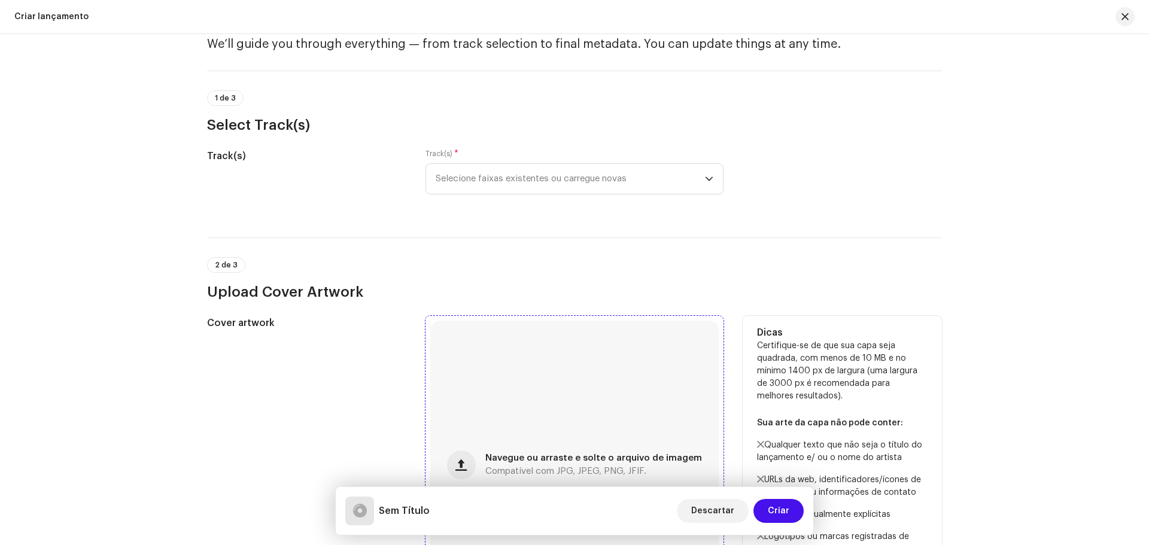
scroll to position [179, 0]
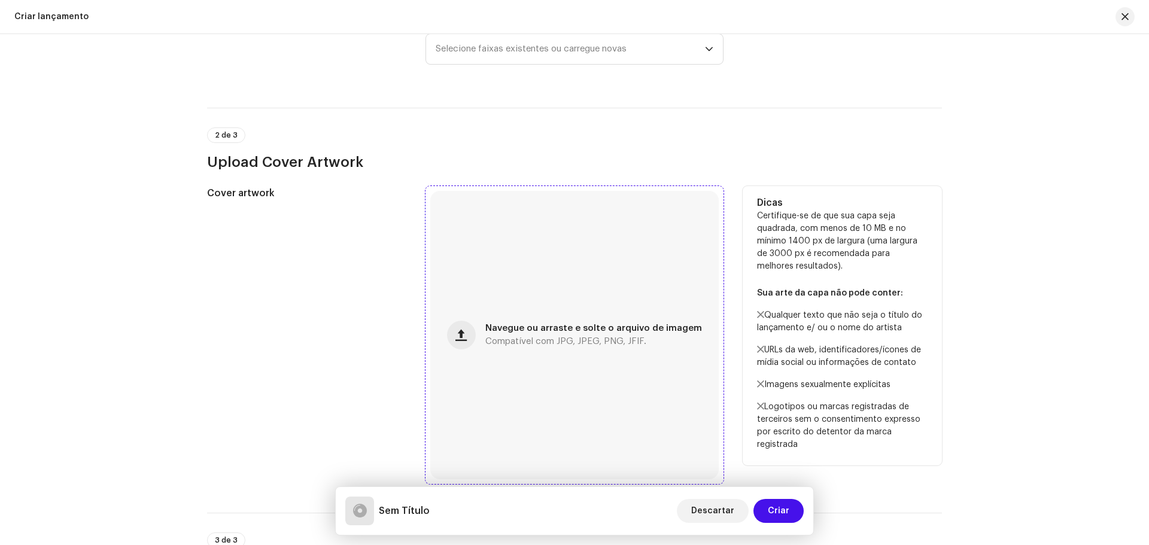
click at [580, 313] on div "Navegue ou arraste e solte o arquivo de imagem Compatível com JPG, JPEG, PNG, J…" at bounding box center [574, 335] width 288 height 288
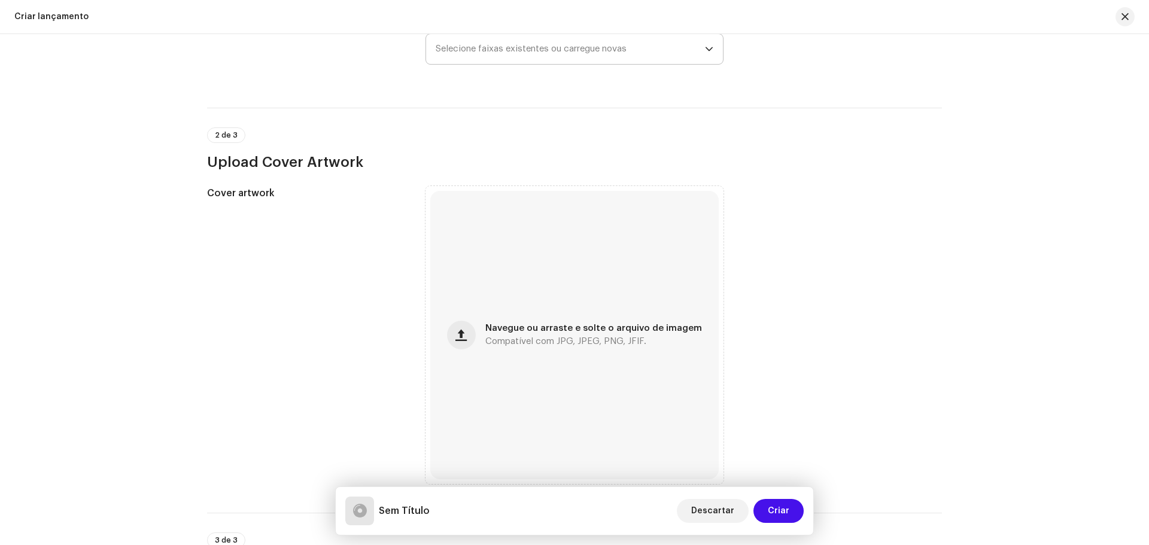
click at [573, 60] on span "Selecione faixas existentes ou carregue novas" at bounding box center [570, 49] width 269 height 30
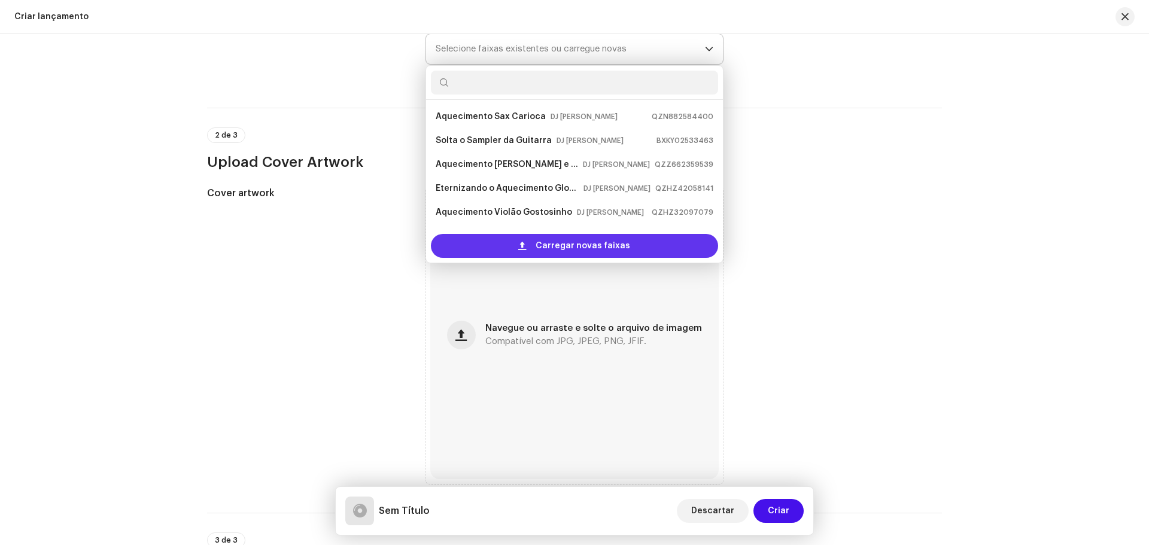
scroll to position [19, 0]
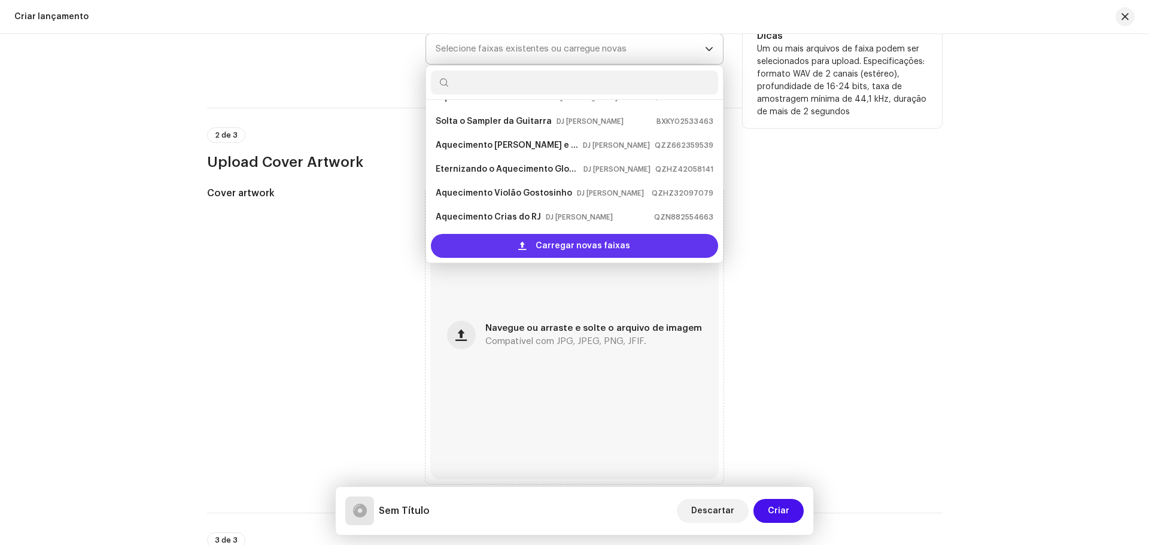
click at [522, 253] on div "Carregar novas faixas" at bounding box center [574, 246] width 287 height 24
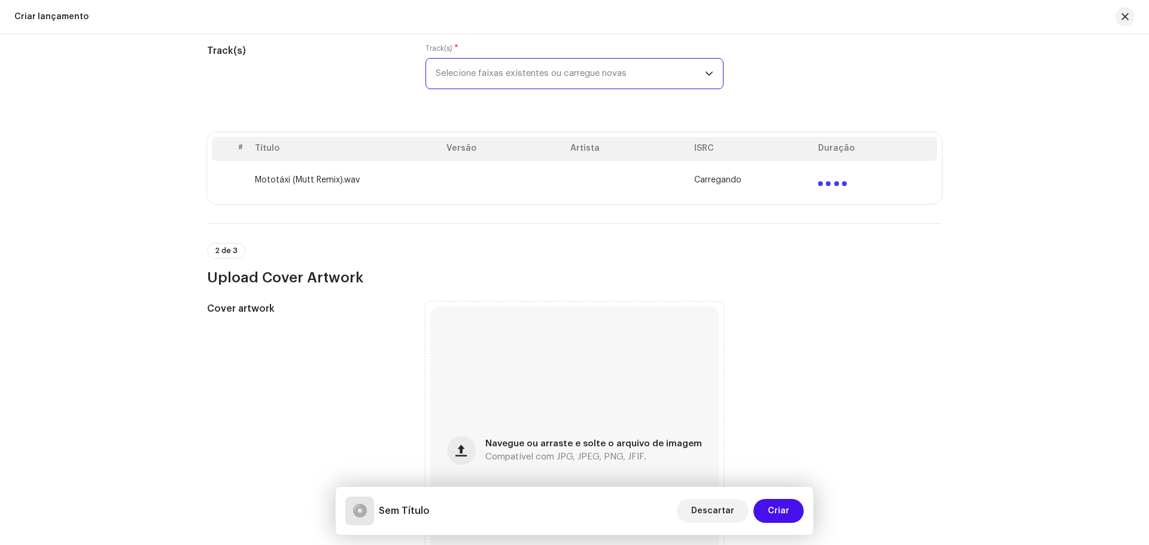
scroll to position [0, 0]
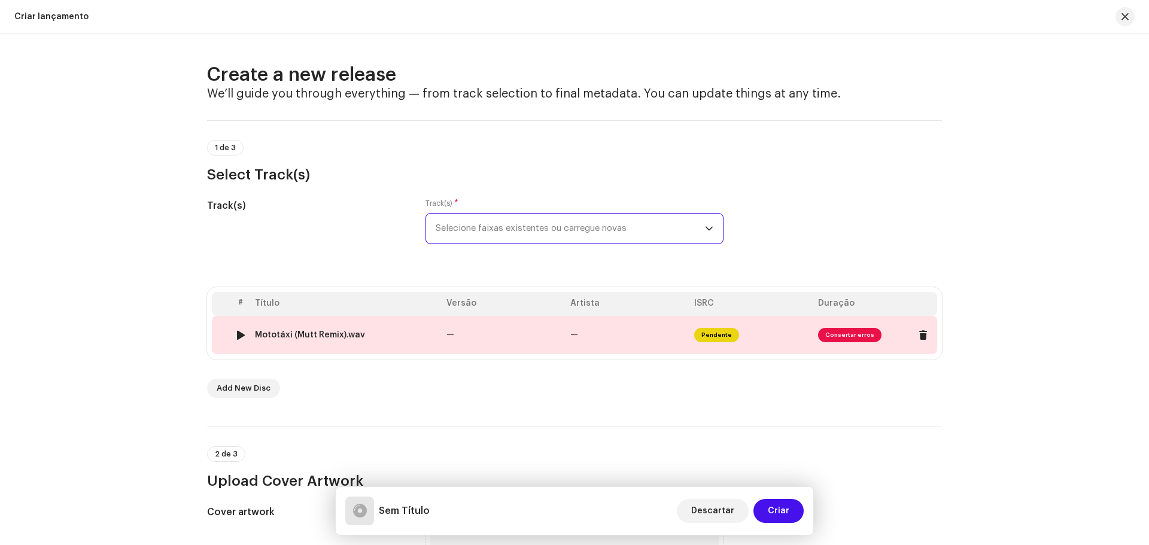
click at [835, 336] on span "Consertar erros" at bounding box center [849, 335] width 63 height 14
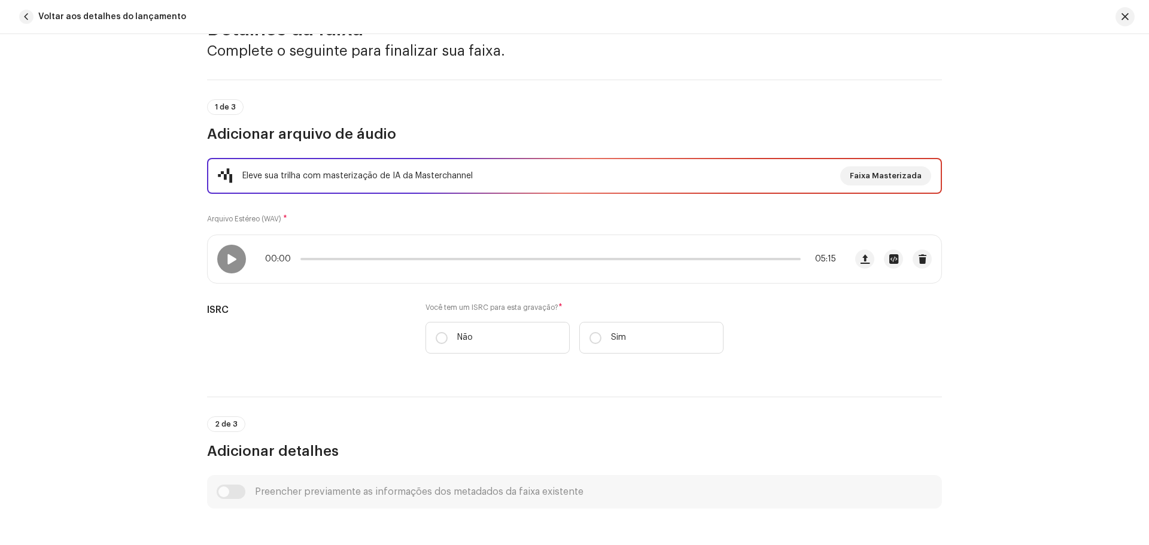
scroll to position [299, 0]
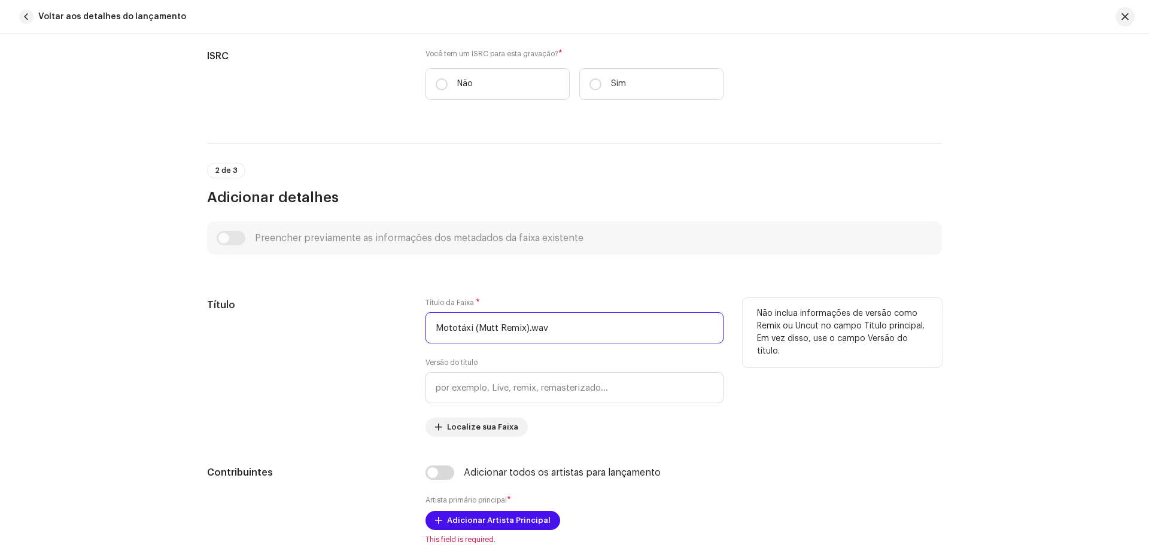
drag, startPoint x: 580, startPoint y: 327, endPoint x: 250, endPoint y: 316, distance: 329.8
click at [250, 316] on div "Título Título da Faixa * Mototáxi (Mutt Remix).wav Versão do título Localize su…" at bounding box center [574, 367] width 735 height 139
click at [544, 323] on input "Mototáxi (Mutt Remix).wav" at bounding box center [574, 327] width 298 height 31
drag, startPoint x: 576, startPoint y: 327, endPoint x: 469, endPoint y: 329, distance: 106.5
click at [469, 329] on input "Mototáxi (Mutt Remix).wav" at bounding box center [574, 327] width 298 height 31
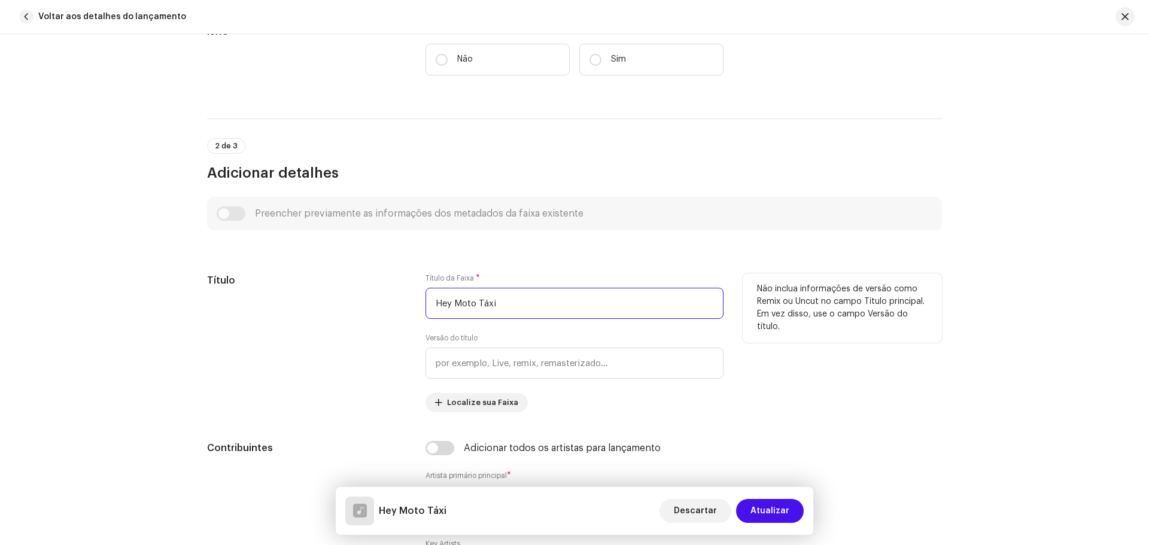
scroll to position [419, 0]
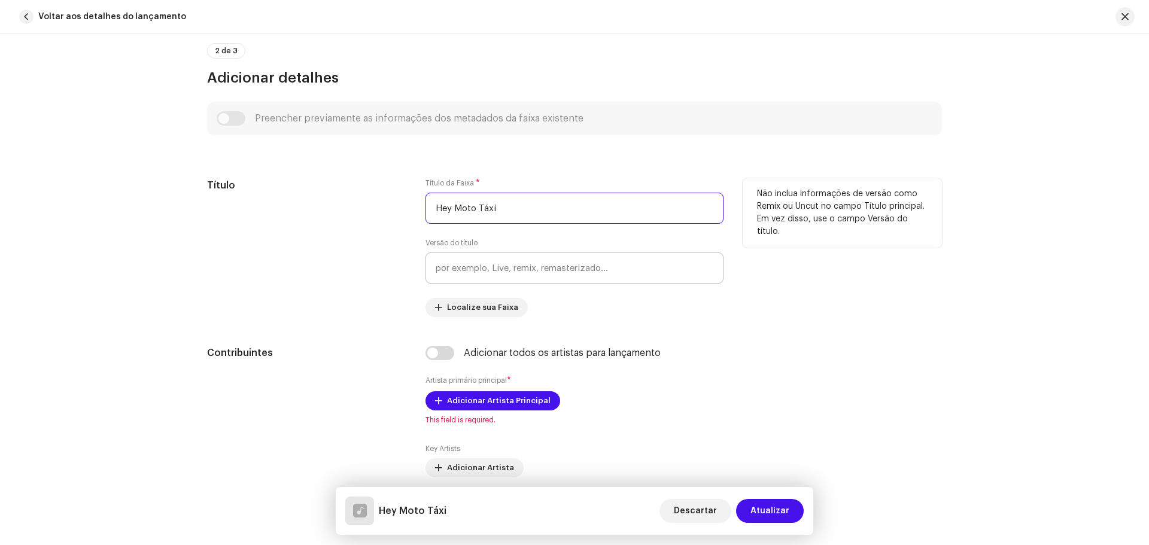
type input "Hey Moto Táxi"
click at [523, 279] on input "text" at bounding box center [574, 267] width 298 height 31
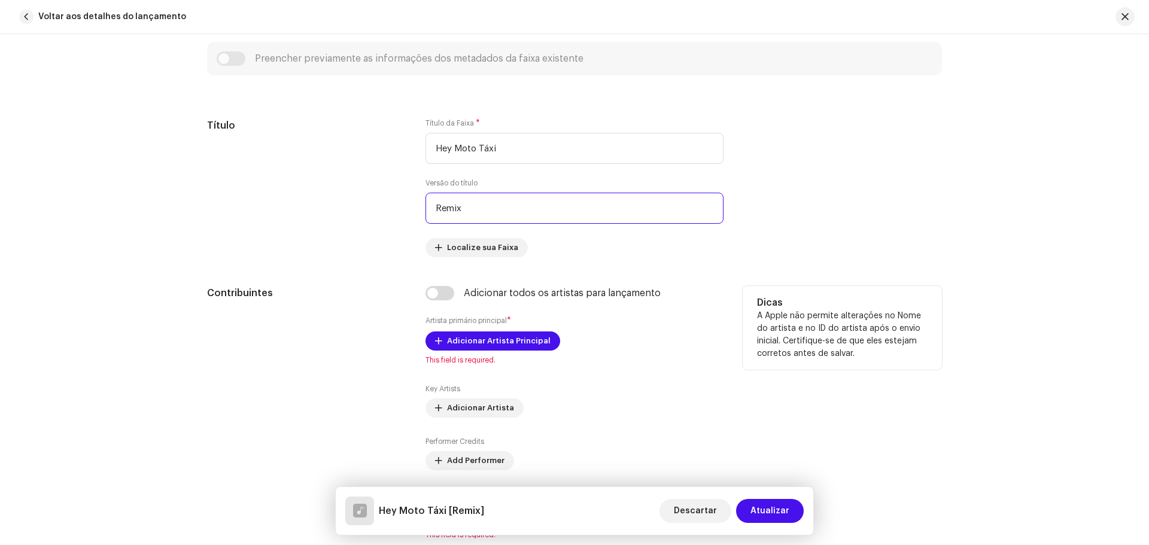
type input "Remix"
click at [863, 337] on p "A Apple não permite alterações no Nome do artista e no ID do artista após o env…" at bounding box center [842, 335] width 171 height 50
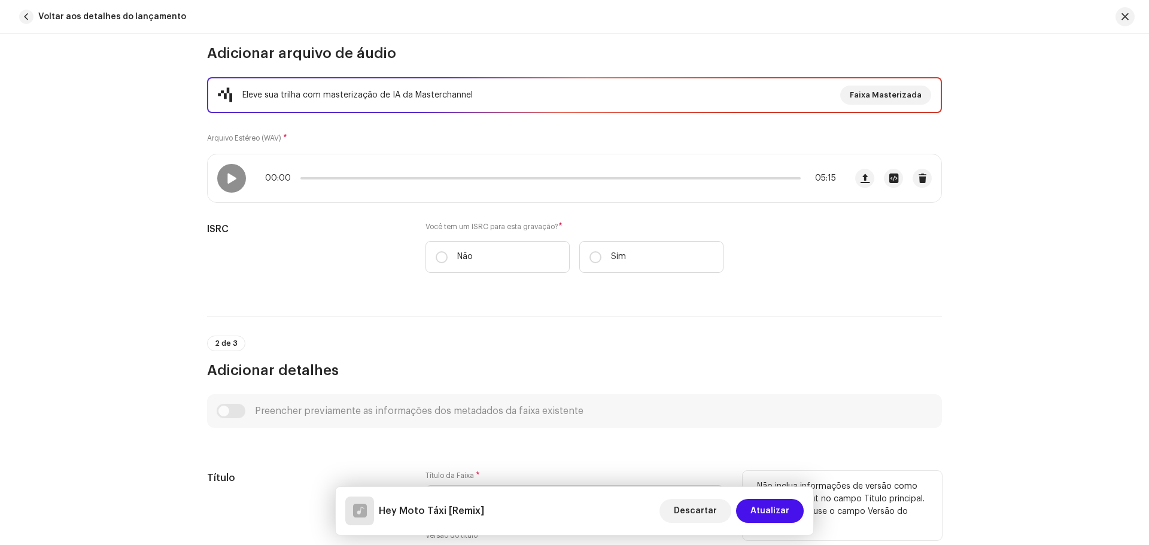
scroll to position [120, 0]
